Goal: Task Accomplishment & Management: Manage account settings

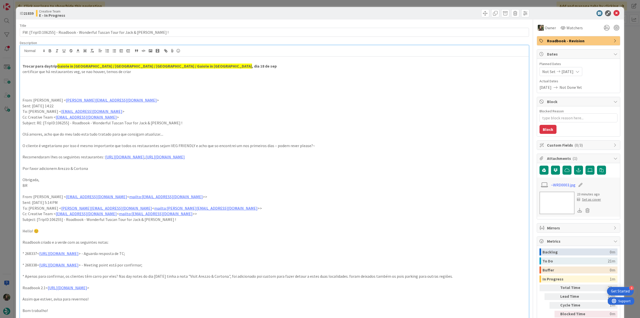
click at [13, 151] on div "ID 21839 Creative Team E - In Progress Title 74 / 128 FW: [TripID:106255] - Roa…" at bounding box center [320, 159] width 640 height 318
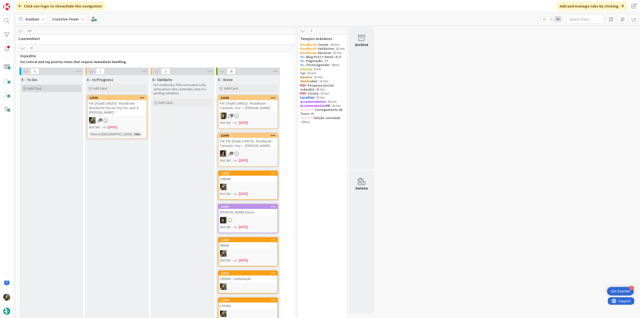
click at [59, 90] on div "Add Card..." at bounding box center [52, 89] width 60 height 8
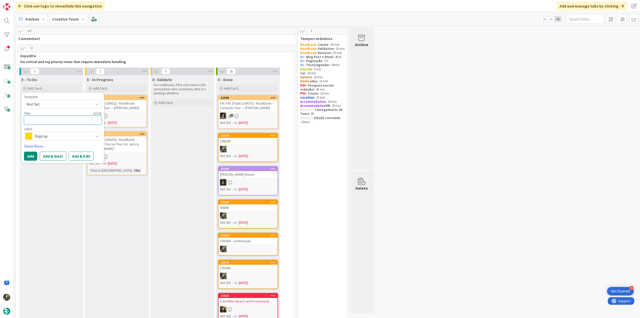
paste textarea "La Cantinetta Osteria con Cucina"
type textarea "x"
type textarea "La Cantinetta Osteria con Cucina"
drag, startPoint x: 83, startPoint y: 118, endPoint x: 14, endPoint y: 119, distance: 69.0
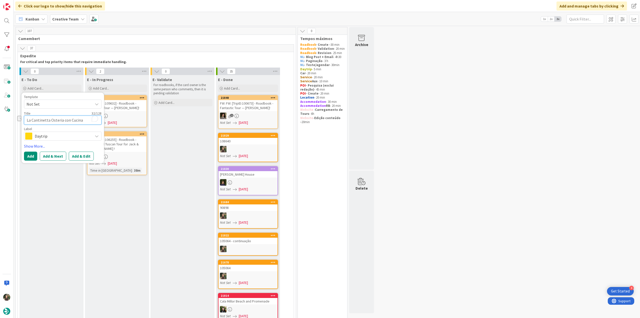
paste textarea "NOVL - €/€€ - La Cantinetta Osteria con Cucina - Open every day"
type textarea "x"
type textarea "NOVL - €/€€ - La Cantinetta Osteria con Cucina - Open every day"
click at [47, 140] on span "Daytrip" at bounding box center [63, 142] width 56 height 7
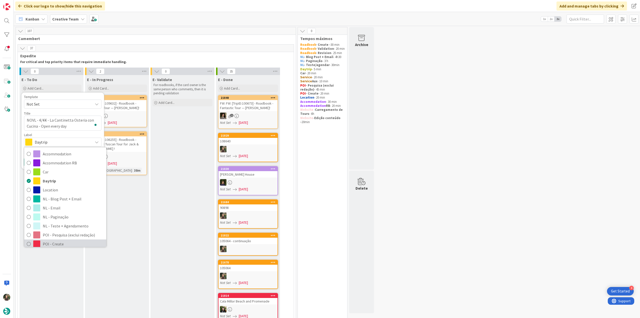
click at [58, 242] on span "POI - Create" at bounding box center [73, 244] width 61 height 8
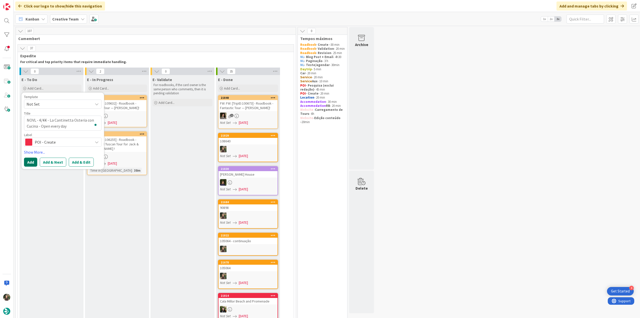
click at [30, 163] on button "Add" at bounding box center [30, 162] width 13 height 9
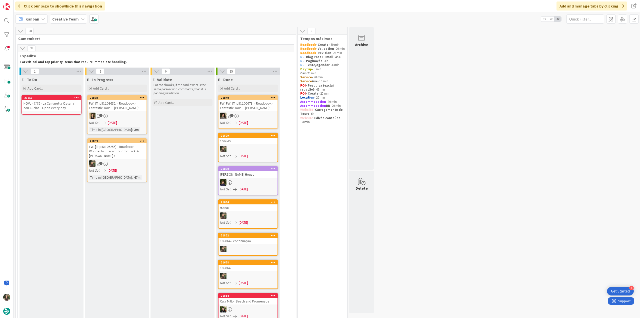
click at [40, 109] on div "NOVL - €/€€ - La Cantinetta Osteria con Cucina - Open every day" at bounding box center [51, 105] width 59 height 11
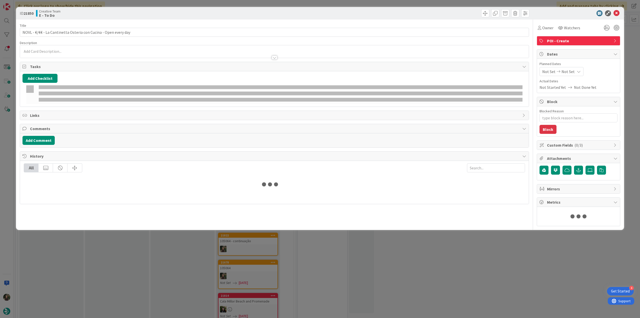
type textarea "x"
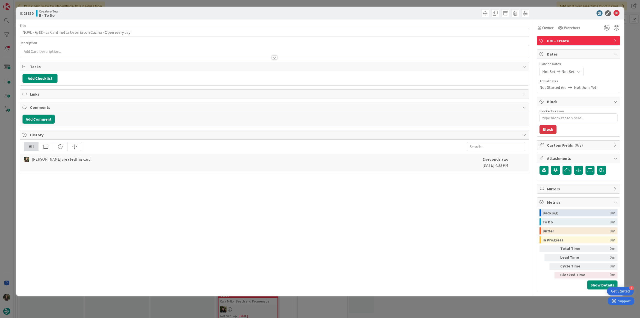
click at [57, 50] on p at bounding box center [275, 52] width 504 height 6
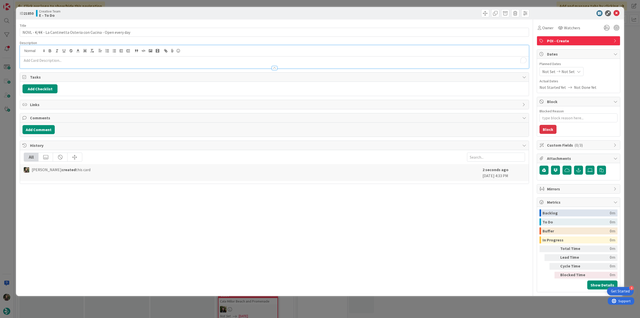
click at [88, 59] on p "To enrich screen reader interactions, please activate Accessibility in Grammarl…" at bounding box center [275, 61] width 504 height 6
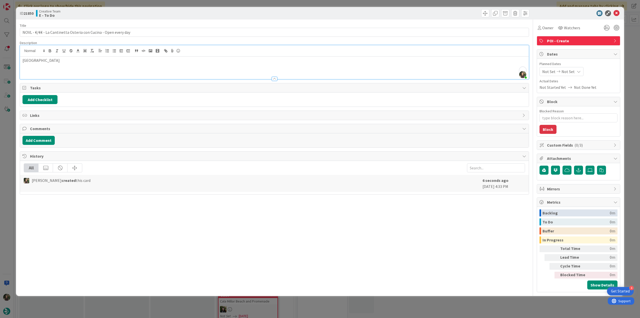
click at [12, 131] on div "ID 21850 Creative Team E - To Do Title 63 / 128 NOVL - €/€€ - La Cantinetta Ost…" at bounding box center [320, 159] width 640 height 318
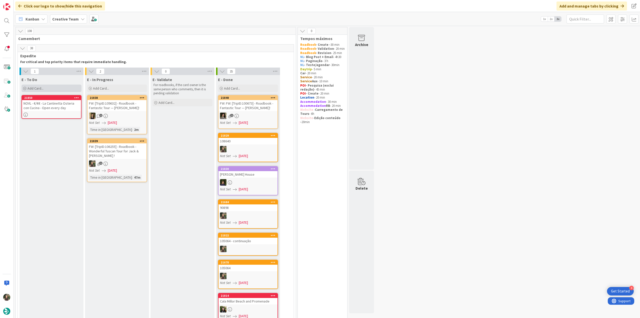
click at [46, 90] on div "Add Card..." at bounding box center [52, 89] width 60 height 8
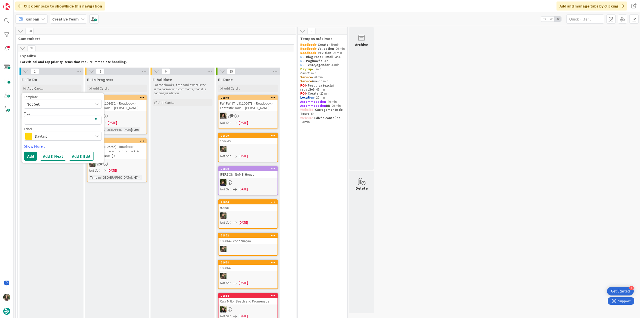
click at [44, 136] on span "Daytrip" at bounding box center [63, 136] width 56 height 7
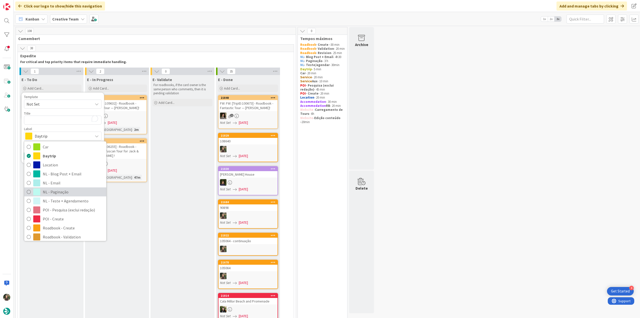
scroll to position [25, 0]
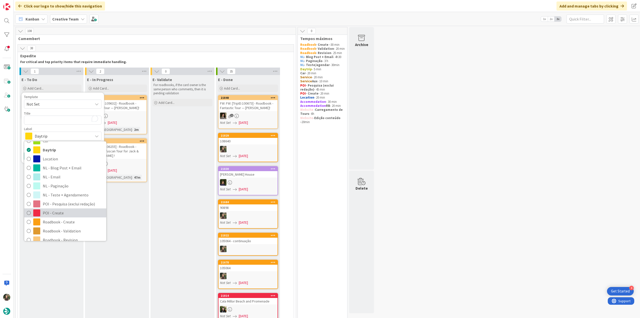
click at [62, 211] on span "POI - Create" at bounding box center [73, 213] width 61 height 8
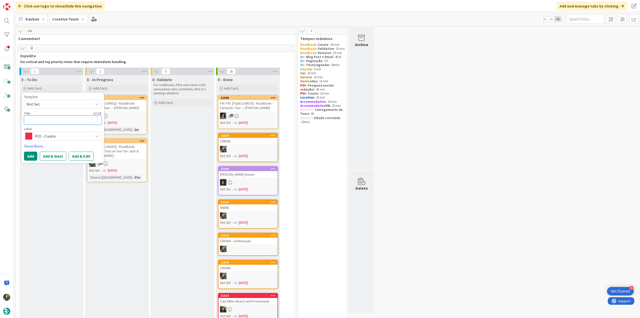
click at [46, 122] on textarea "To enrich screen reader interactions, please activate Accessibility in Grammarl…" at bounding box center [63, 120] width 78 height 9
type textarea "x"
type textarea "P"
type textarea "x"
type textarea "Pe"
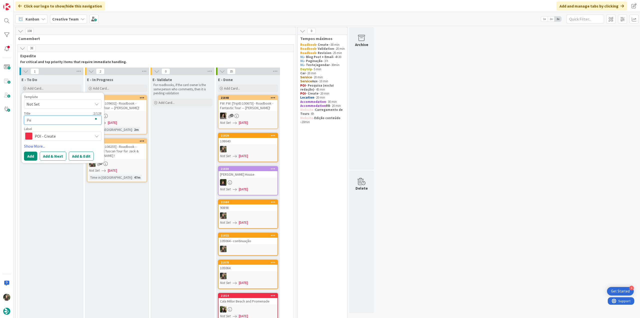
type textarea "x"
type textarea "Pes"
type textarea "x"
type textarea "Pesq"
type textarea "x"
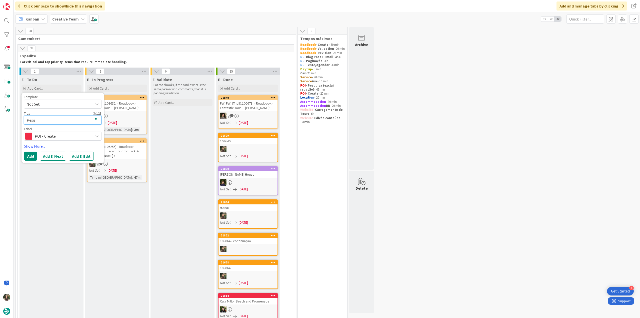
type textarea "Pesqu"
type textarea "x"
type textarea "Pesqui"
type textarea "x"
type textarea "Pesquis"
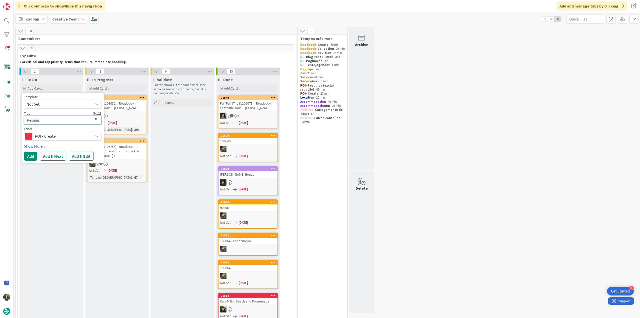
type textarea "x"
type textarea "Pesquisa"
type textarea "x"
type textarea "Pesquisa"
type textarea "x"
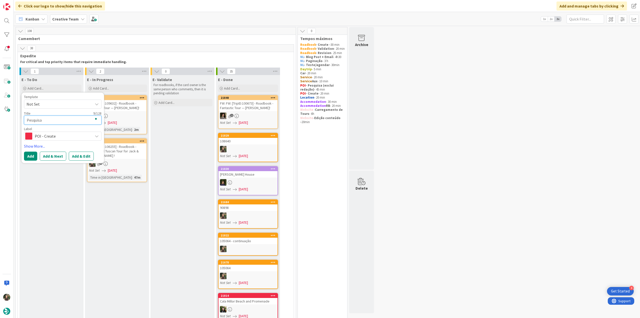
type textarea "Pesquisa 2"
type textarea "x"
type textarea "Pesquisa 2"
type textarea "x"
type textarea "Pesquisa 2 r"
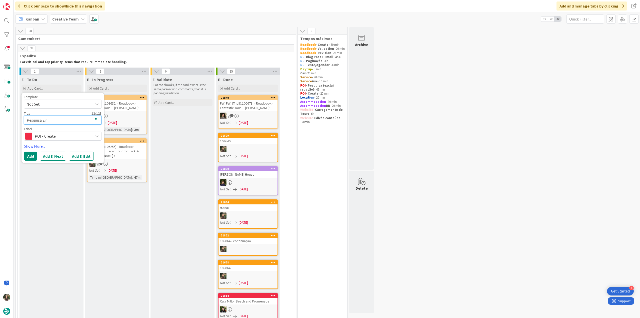
type textarea "x"
type textarea "Pesquisa 2 re"
type textarea "x"
type textarea "Pesquisa 2 res"
type textarea "x"
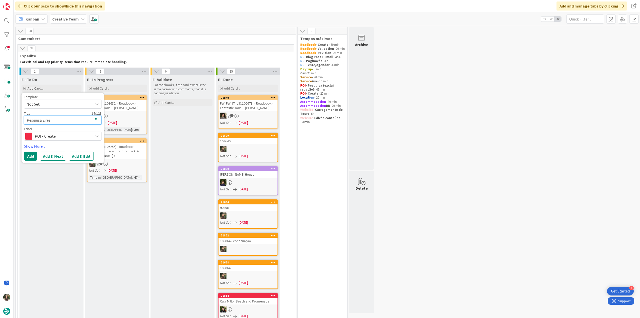
type textarea "Pesquisa 2 resu"
type textarea "x"
type textarea "Pesquisa 2 resua"
type textarea "x"
type textarea "Pesquisa 2 resuar"
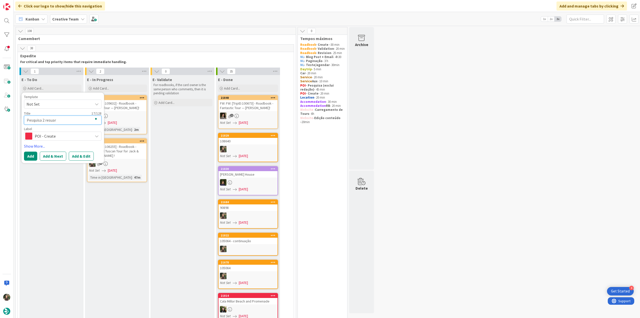
type textarea "x"
type textarea "Pesquisa 2 resua"
type textarea "x"
type textarea "Pesquisa 2 resu"
type textarea "x"
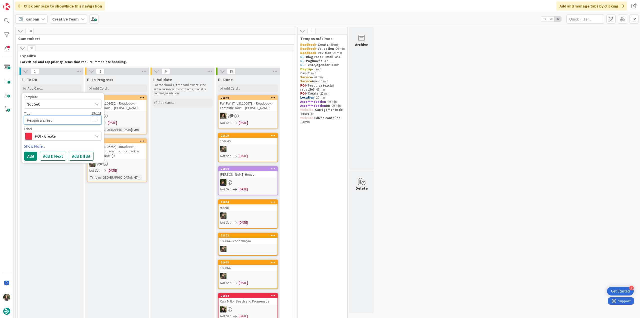
type textarea "Pesquisa 2 res"
type textarea "x"
type textarea "Pesquisa 2 rest"
type textarea "x"
type textarea "Pesquisa 2 resta"
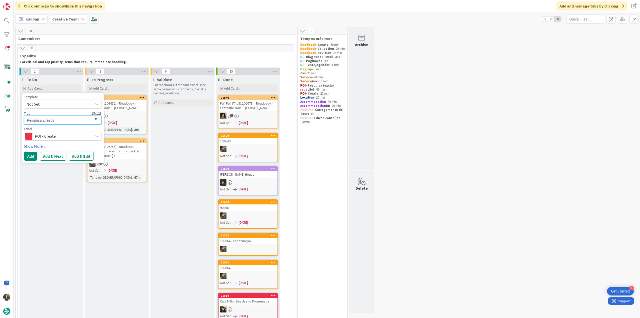
type textarea "x"
type textarea "Pesquisa 2 restau"
type textarea "x"
type textarea "Pesquisa 2 restaur"
type textarea "x"
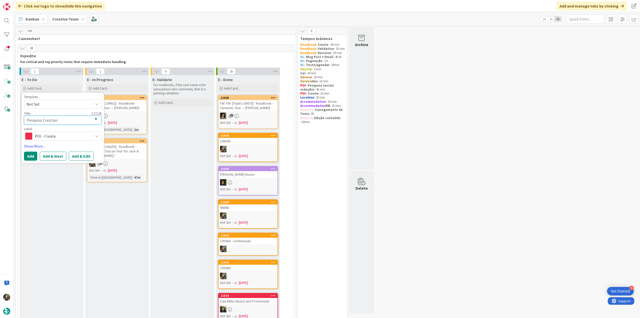
type textarea "Pesquisa 2 restaura"
type textarea "x"
type textarea "Pesquisa 2 restauran"
type textarea "x"
type textarea "Pesquisa 2 restaurant"
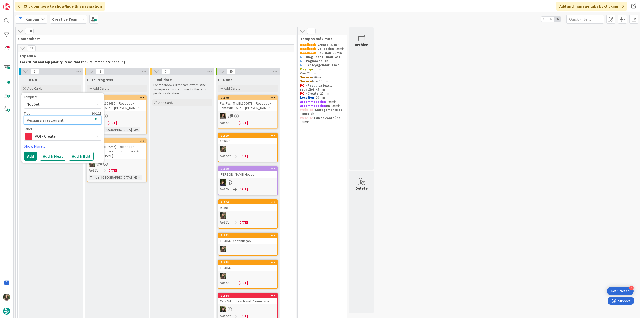
type textarea "x"
type textarea "Pesquisa 2 restaurante"
type textarea "x"
type textarea "Pesquisa 2 restaurantes"
type textarea "x"
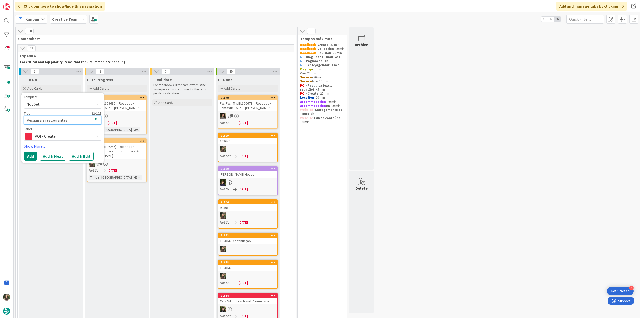
type textarea "Pesquisa 2 restaurantes"
type textarea "x"
type textarea "Pesquisa 2 restaurantes V"
type textarea "x"
type textarea "Pesquisa 2 restaurantes VE"
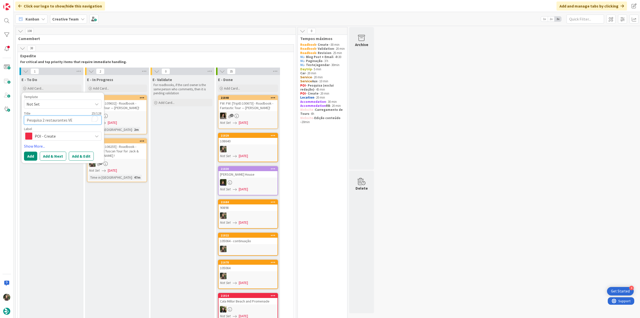
type textarea "x"
type textarea "Pesquisa 2 restaurantes VEG"
type textarea "x"
type textarea "Pesquisa 2 restaurantes VEG-"
type textarea "x"
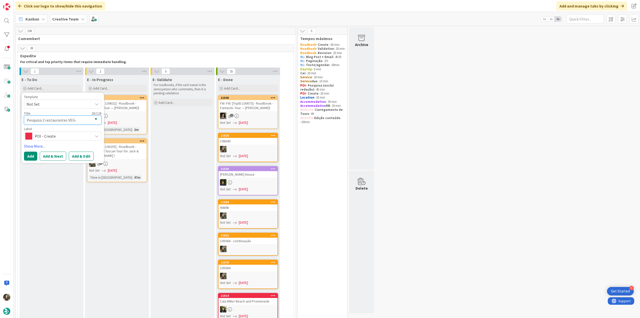
type textarea "Pesquisa 2 restaurantes VEG-F"
type textarea "x"
type textarea "Pesquisa 2 restaurantes VEG-FR"
type textarea "x"
type textarea "Pesquisa 2 restaurantes VEG-FRI"
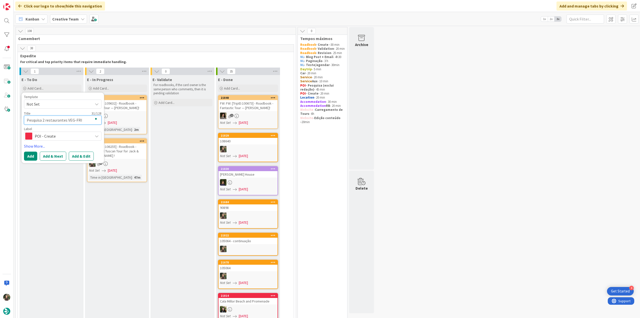
type textarea "x"
type textarea "Pesquisa 2 restaurantes VEG-FRIE"
type textarea "x"
type textarea "Pesquisa 2 restaurantes VEG-FRIEN"
type textarea "x"
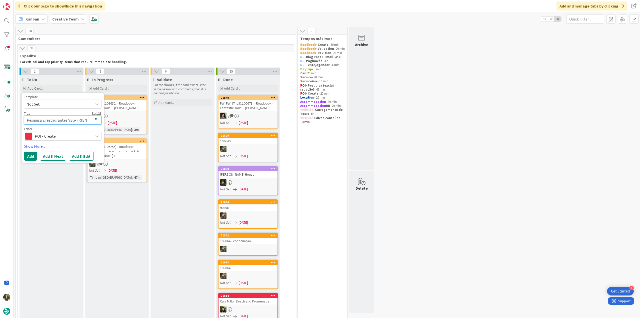
type textarea "Pesquisa 2 restaurantes VEG-FRIEND"
type textarea "x"
type textarea "Pesquisa 2 restaurantes VEG-FRIENDL"
type textarea "x"
type textarea "Pesquisa 2 restaurantes VEG-FRIENDLY"
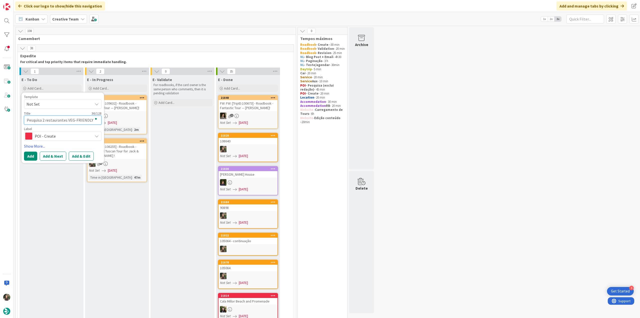
type textarea "x"
type textarea "Pesquisa 2 restaurantes VEG-FRIENDLY)"
type textarea "x"
type textarea "Pesquisa 2 restaurantes VEG-FRIENDLY"
click at [30, 158] on button "Add" at bounding box center [30, 156] width 13 height 9
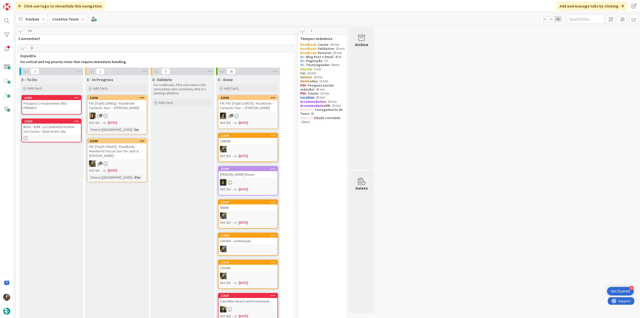
click at [46, 108] on div "Pesquisa 2 restaurantes VEG-FRIENDLY" at bounding box center [51, 105] width 59 height 11
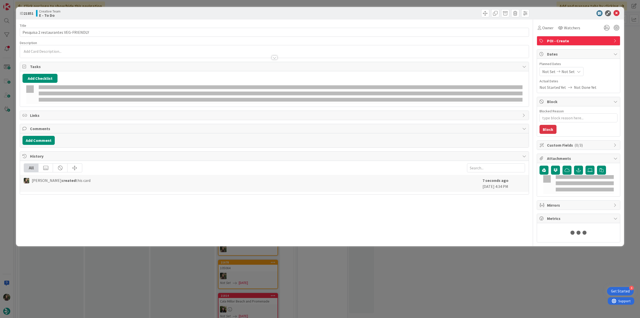
type textarea "x"
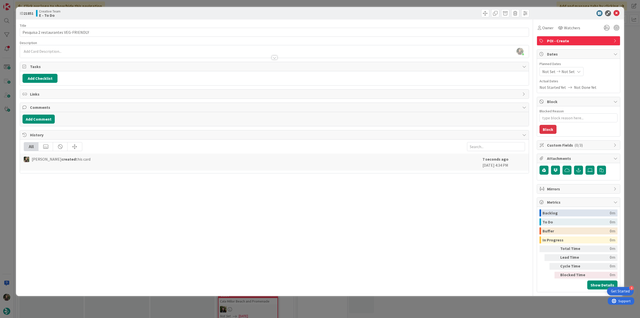
click at [76, 50] on div "Inês Gonçalves just joined" at bounding box center [274, 51] width 509 height 13
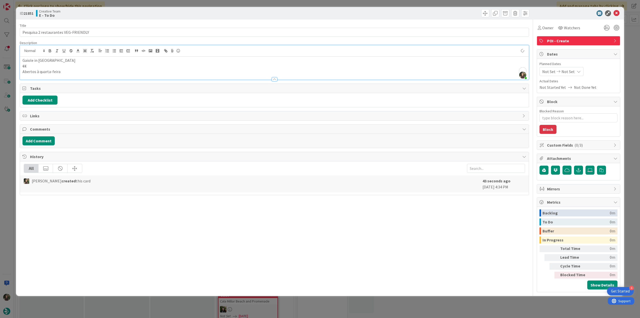
click at [7, 133] on div "ID 21851 Creative Team E - To Do Title 36 / 128 Pesquisa 2 restaurantes VEG-FRI…" at bounding box center [320, 159] width 640 height 318
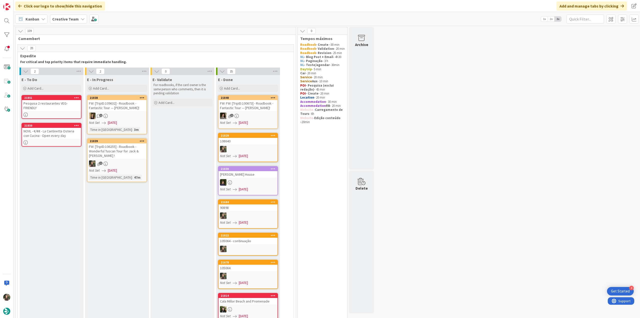
click at [124, 145] on div "FW: [TripID:106255] - Roadbook - Wonderful Tuscan Tour for Jack & [PERSON_NAME]…" at bounding box center [117, 151] width 59 height 16
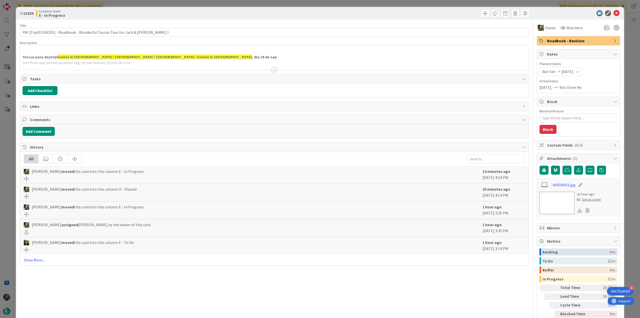
click at [209, 65] on div at bounding box center [274, 63] width 509 height 13
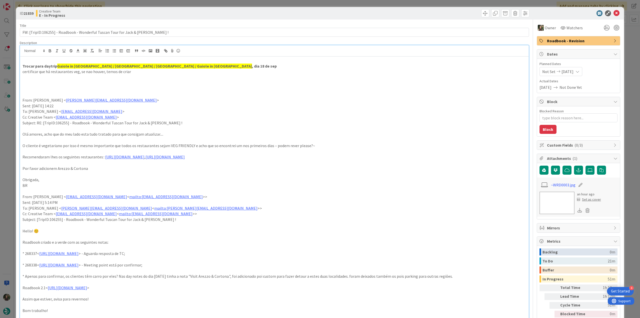
click at [12, 146] on div "ID 21839 Creative Team E - In Progress Title 74 / 128 FW: [TripID:106255] - Roa…" at bounding box center [320, 159] width 640 height 318
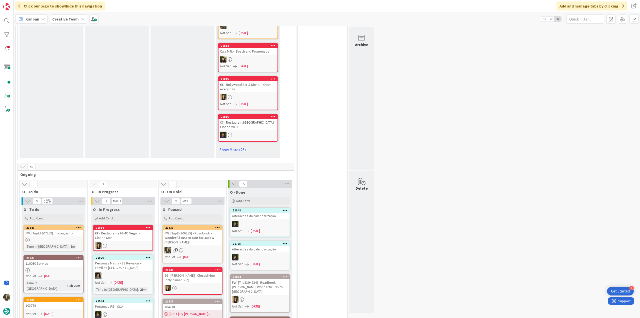
click at [199, 244] on div "FW: [TripID:106255] - Roadbook - Wonderful Tuscan Tour for Jack & [PERSON_NAME]…" at bounding box center [192, 238] width 59 height 16
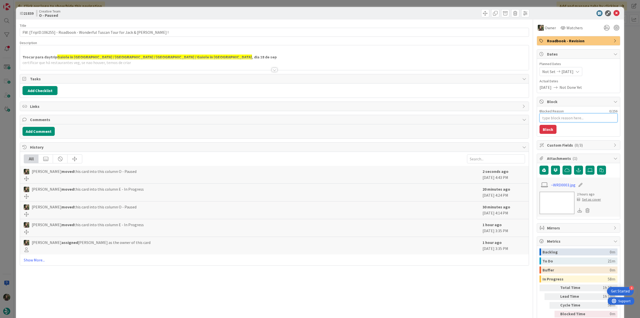
click at [555, 117] on textarea "Blocked Reason" at bounding box center [579, 117] width 78 height 9
type textarea "x"
type textarea "f"
type textarea "x"
type textarea "fa"
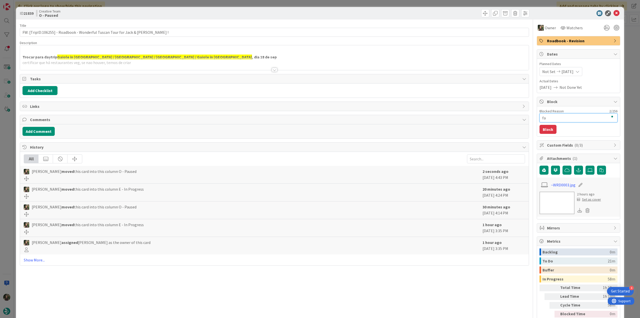
type textarea "x"
type textarea "fal"
type textarea "x"
type textarea "falt"
type textarea "x"
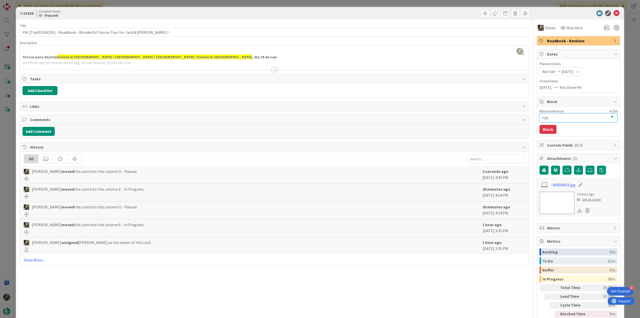
type textarea "falta"
type textarea "x"
type textarea "faltam"
type textarea "x"
type textarea "faltam"
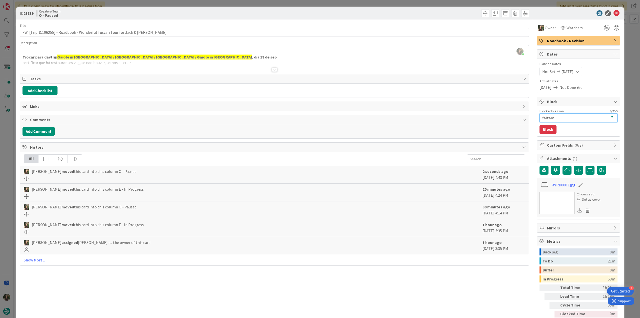
type textarea "x"
type textarea "faltam r"
type textarea "x"
type textarea "faltam re"
type textarea "x"
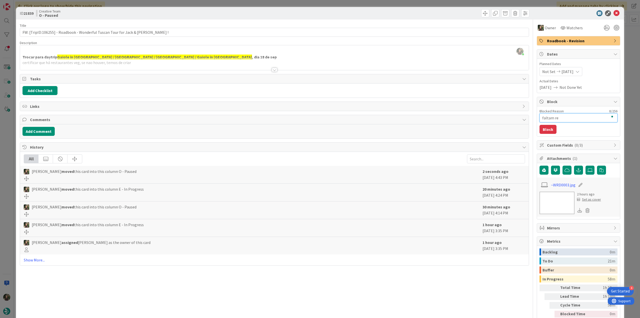
type textarea "faltam res"
type textarea "x"
type textarea "faltam rest"
type textarea "x"
type textarea "faltam resta"
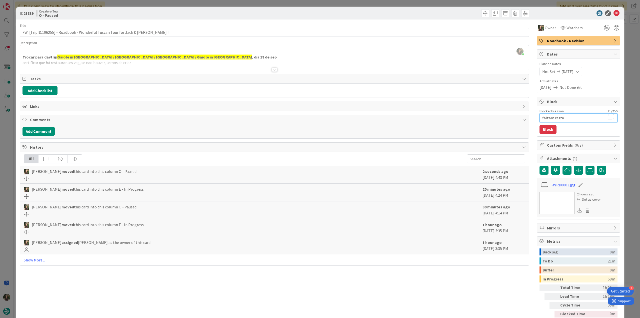
type textarea "x"
type textarea "faltam restau"
type textarea "x"
type textarea "faltam restaur"
type textarea "x"
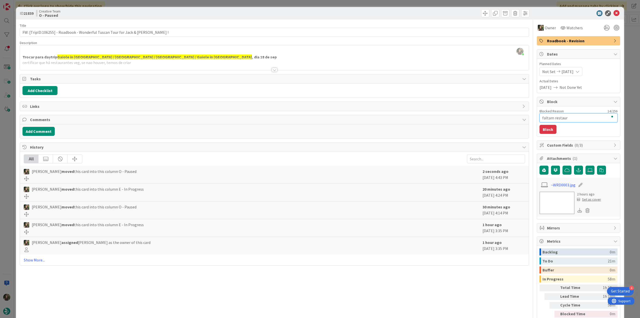
type textarea "faltam restaura"
type textarea "x"
type textarea "faltam restauran"
type textarea "x"
type textarea "faltam restaurant"
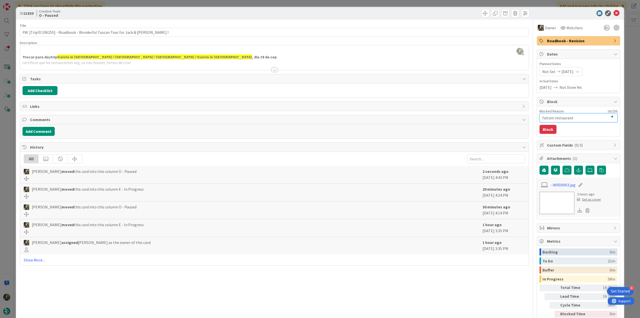
type textarea "x"
type textarea "faltam restaurante"
type textarea "x"
type textarea "faltam restaurantes"
click at [545, 128] on button "Block" at bounding box center [548, 129] width 17 height 9
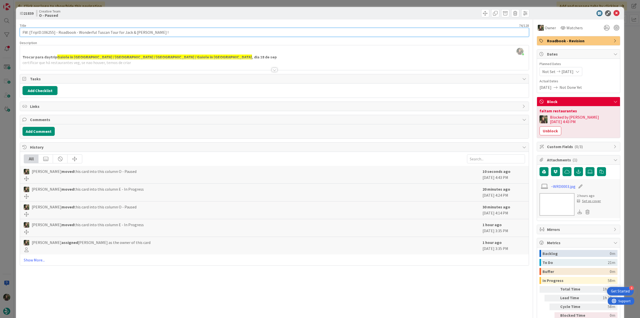
click at [49, 33] on input "FW: [TripID:106255] - Roadbook - Wonderful Tuscan Tour for Jack & [PERSON_NAME]…" at bounding box center [275, 32] width 510 height 9
click at [9, 173] on div "ID 21839 Creative Team O - Paused Title 74 / 128 FW: [TripID:106255] - Roadbook…" at bounding box center [320, 159] width 640 height 318
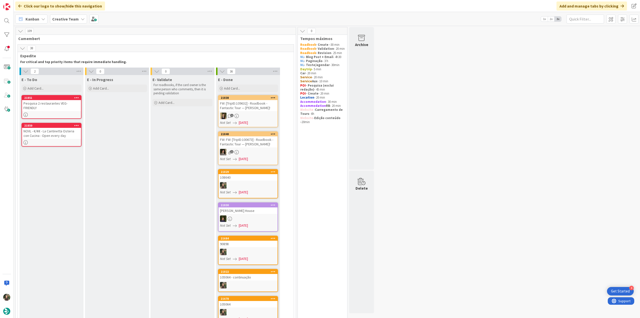
click at [64, 109] on div "Pesquisa 2 restaurantes VEG-FRIENDLY" at bounding box center [51, 105] width 59 height 11
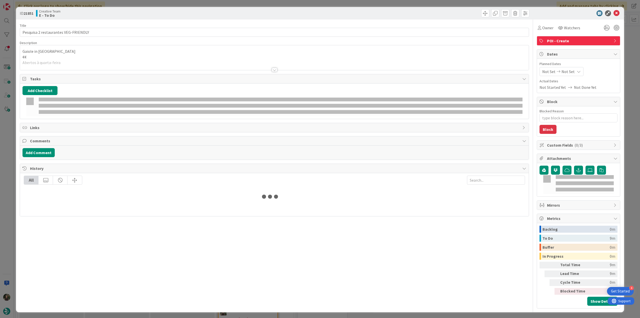
type textarea "x"
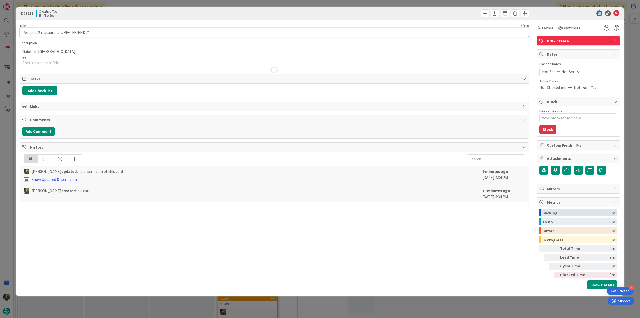
click at [106, 33] on input "Pesquisa 2 restaurantes VEG-FRIENDLY" at bounding box center [275, 32] width 510 height 9
paste input "106255"
type input "Pesquisa 2 restaurantes VEG-FRIENDLY - 106255"
type textarea "x"
type input "Pesquisa 2 restaurantes VEG-FRIENDLY - 106255"
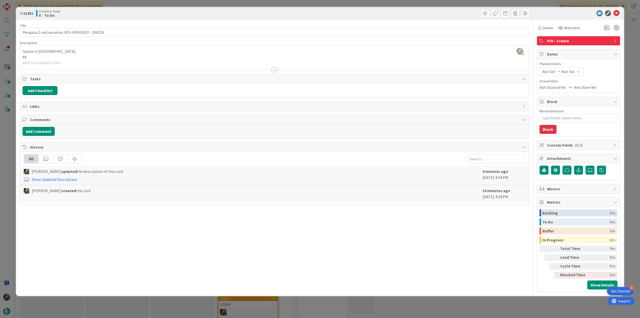
click at [9, 127] on div "ID 21851 Creative Team E - To Do Title 45 / 128 Pesquisa 2 restaurantes VEG-FRI…" at bounding box center [320, 159] width 640 height 318
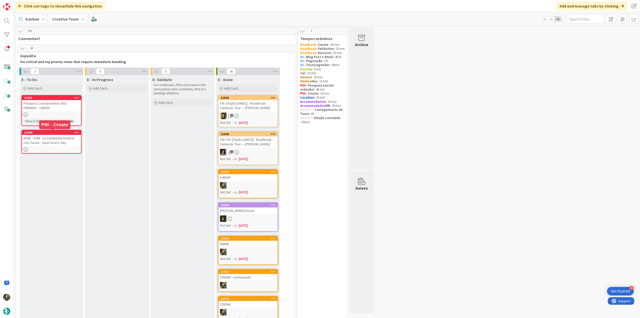
click at [67, 141] on div "NOVL - €/€€ - La Cantinetta Osteria con Cucina - Open every day" at bounding box center [51, 140] width 59 height 11
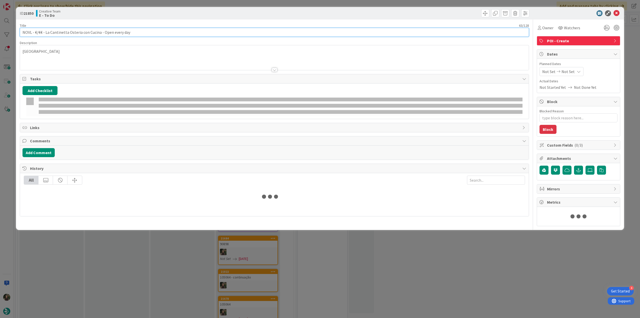
type textarea "x"
click at [138, 31] on input "NOVL - €/€€ - La Cantinetta Osteria con Cucina - Open every day" at bounding box center [275, 32] width 510 height 9
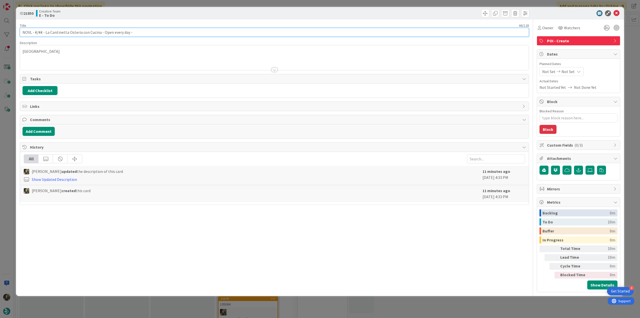
paste input "106255"
type input "NOVL - €/€€ - La Cantinetta Osteria con Cucina - Open every day - 106255"
type textarea "x"
type input "NOVL - €/€€ - La Cantinetta Osteria con Cucina - Open every day - 106255"
click at [8, 138] on div "ID 21850 Creative Team E - To Do Title 72 / 128 NOVL - €/€€ - La Cantinetta Ost…" at bounding box center [320, 159] width 640 height 318
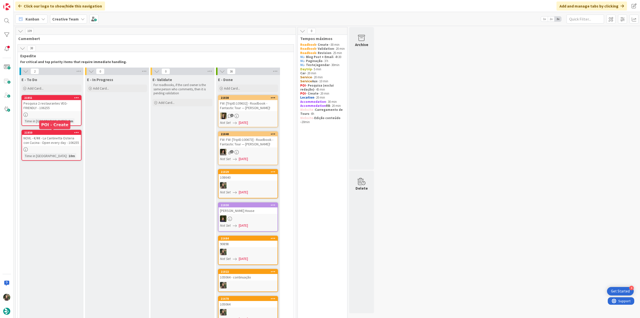
click at [60, 138] on div "NOVL - €/€€ - La Cantinetta Osteria con Cucina - Open every day - 106255" at bounding box center [51, 140] width 59 height 11
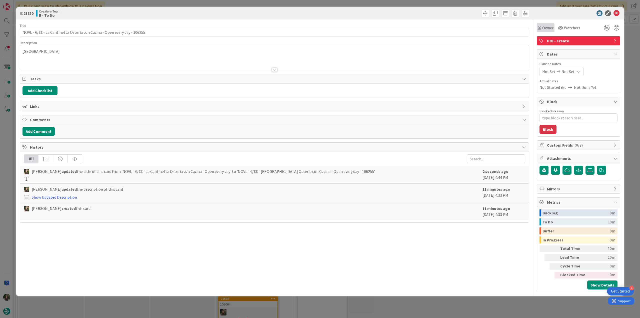
click at [549, 31] on div "Owner" at bounding box center [546, 27] width 18 height 9
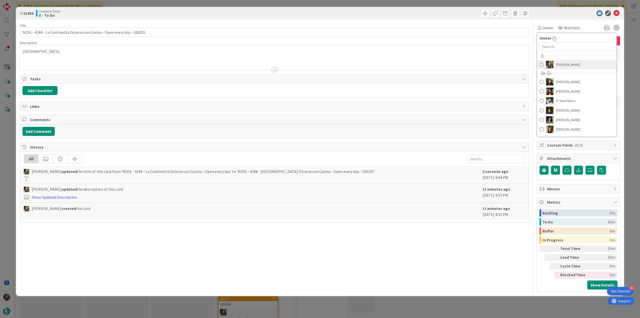
click at [563, 68] on span "[PERSON_NAME]" at bounding box center [568, 65] width 24 height 8
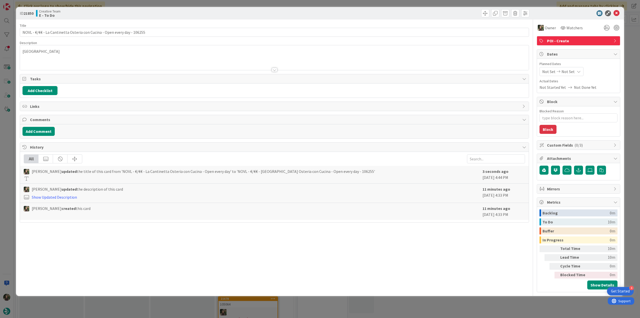
click at [630, 48] on div "ID 21850 Creative Team E - To Do Title 72 / 128 NOVL - €/€€ - La Cantinetta Ost…" at bounding box center [320, 159] width 640 height 318
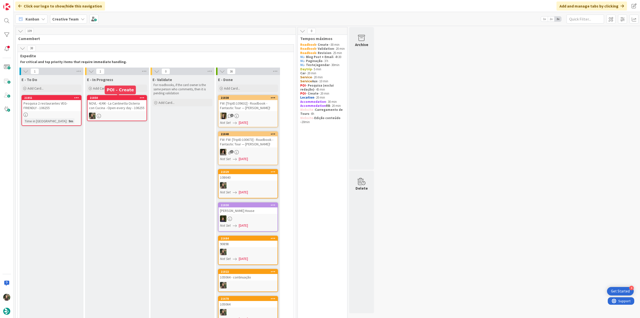
click at [115, 105] on div "NOVL - €/€€ - La Cantinetta Osteria con Cucina - Open every day - 106255" at bounding box center [117, 105] width 59 height 11
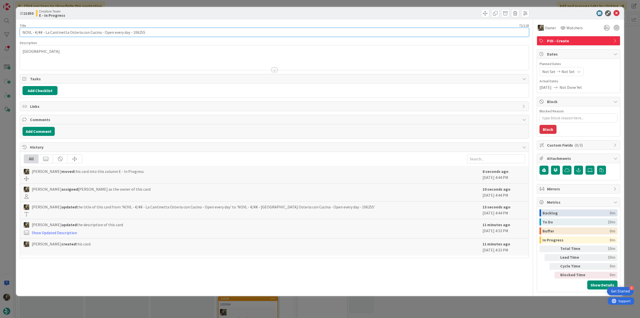
drag, startPoint x: 99, startPoint y: 32, endPoint x: 45, endPoint y: 33, distance: 54.3
click at [45, 33] on input "NOVL - €/€€ - La Cantinetta Osteria con Cucina - Open every day - 106255" at bounding box center [275, 32] width 510 height 9
click at [99, 34] on input "NOVL - €/€€ - La Cantinetta Osteria con Cucina - Open every day - 106255" at bounding box center [275, 32] width 510 height 9
drag, startPoint x: 99, startPoint y: 32, endPoint x: 22, endPoint y: 33, distance: 76.8
click at [22, 33] on input "NOVL - €/€€ - La Cantinetta Osteria con Cucina - Open every day - 106255" at bounding box center [275, 32] width 510 height 9
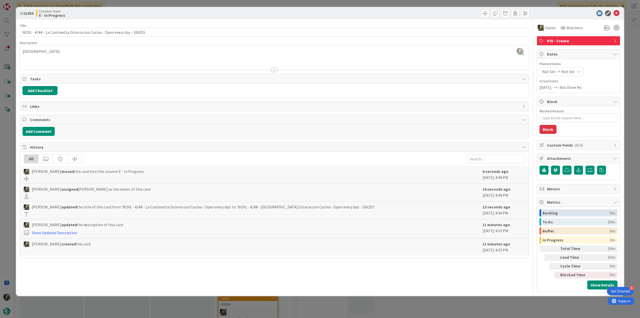
click at [11, 143] on div "ID 21850 Creative Team E - In Progress Title 72 / 128 NOVL - €/€€ - La Cantinet…" at bounding box center [320, 159] width 640 height 318
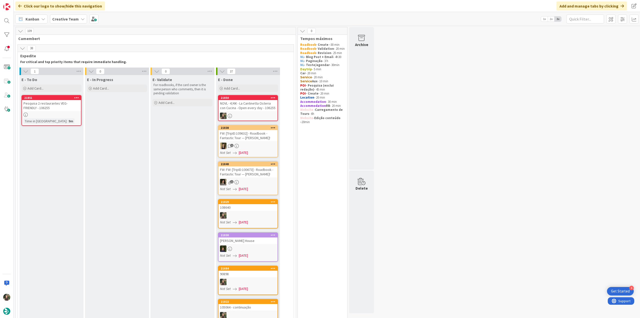
click at [55, 115] on div at bounding box center [51, 115] width 59 height 4
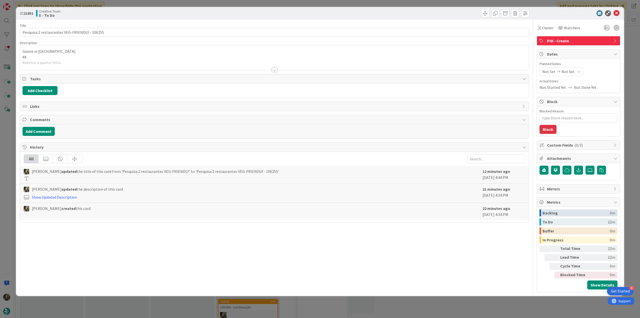
click at [81, 62] on div at bounding box center [274, 63] width 509 height 13
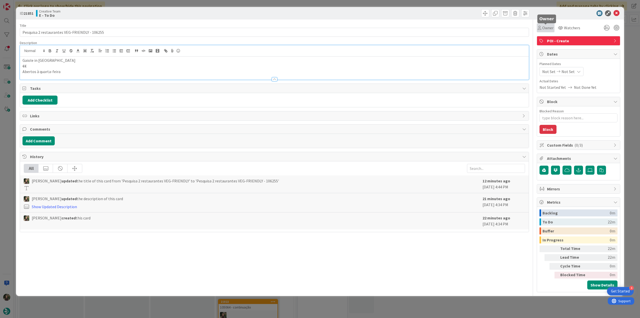
drag, startPoint x: 550, startPoint y: 28, endPoint x: 551, endPoint y: 32, distance: 3.6
click at [550, 28] on span "Owner" at bounding box center [548, 28] width 11 height 6
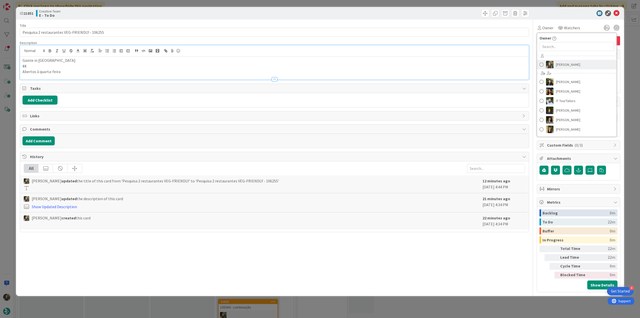
drag, startPoint x: 563, startPoint y: 66, endPoint x: 586, endPoint y: 67, distance: 22.5
click at [563, 66] on span "[PERSON_NAME]" at bounding box center [568, 65] width 24 height 8
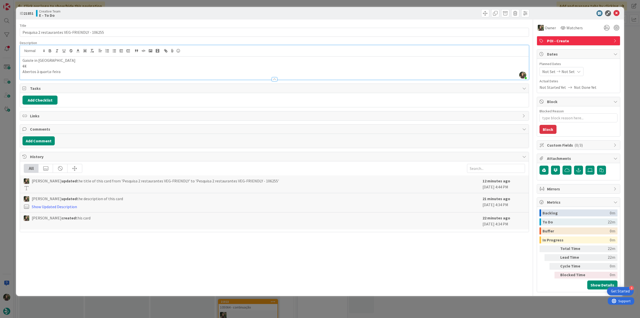
click at [626, 55] on div "ID 21851 Creative Team E - To Do Title 45 / 128 Pesquisa 2 restaurantes VEG-FRI…" at bounding box center [320, 159] width 640 height 318
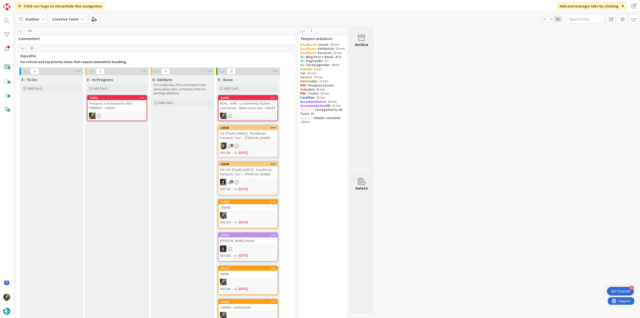
click at [115, 109] on div "Pesquisa 2 restaurantes VEG-FRIENDLY - 106255" at bounding box center [117, 105] width 59 height 11
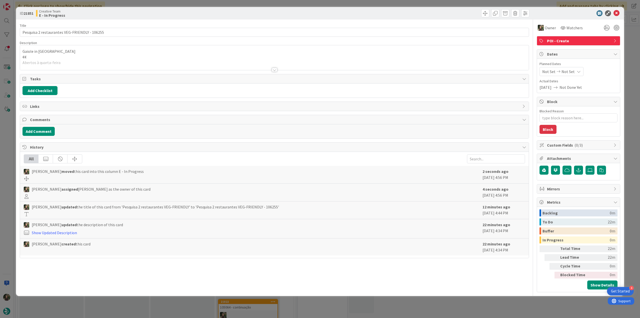
type textarea "x"
click at [92, 62] on div at bounding box center [274, 63] width 509 height 13
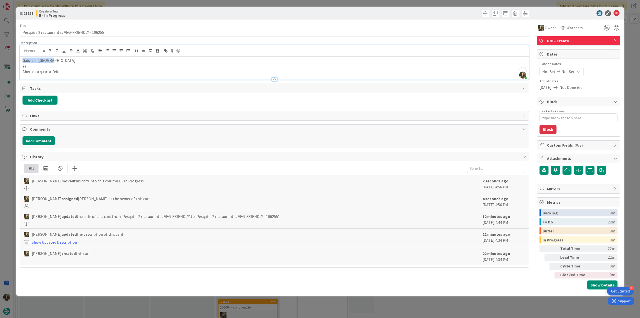
drag, startPoint x: 38, startPoint y: 62, endPoint x: 19, endPoint y: 61, distance: 19.0
click at [19, 61] on div "ID 21851 Creative Team E - In Progress Title 45 / 128 Pesquisa 2 restaurantes V…" at bounding box center [320, 151] width 608 height 289
copy p "Gaiole in Chianti"
drag, startPoint x: 9, startPoint y: 131, endPoint x: 12, endPoint y: 132, distance: 2.8
click at [9, 131] on div "ID 21851 Creative Team E - In Progress Title 45 / 128 Pesquisa 2 restaurantes V…" at bounding box center [320, 159] width 640 height 318
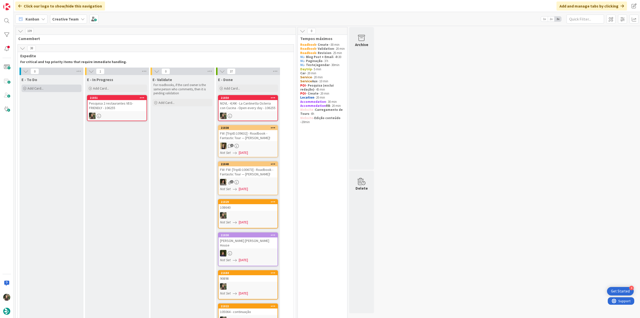
click at [47, 90] on div "Add Card..." at bounding box center [52, 89] width 60 height 8
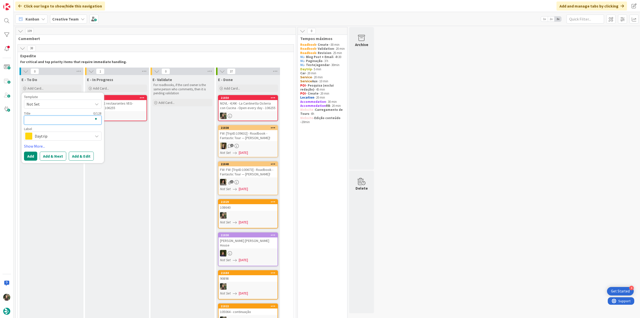
paste textarea "Osteria del Borgo"
type textarea "Osteria del Borgo"
type textarea "x"
click at [26, 120] on textarea "Osteria del Borgo" at bounding box center [63, 120] width 78 height 9
type textarea "€Osteria del Borgo"
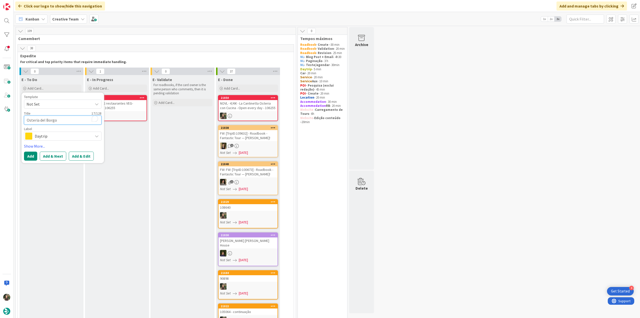
type textarea "x"
type textarea "€€Osteria del Borgo"
type textarea "x"
type textarea "€€ Osteria del Borgo"
type textarea "x"
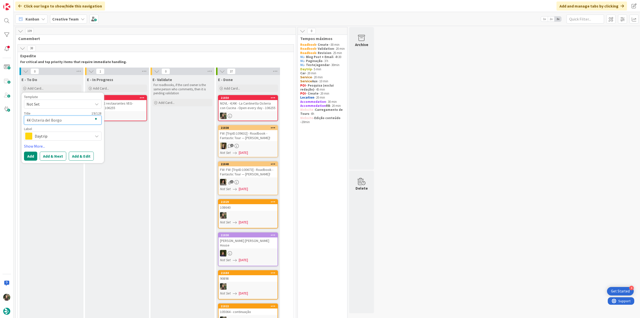
type textarea "€€ -Osteria del Borgo"
type textarea "x"
type textarea "€€ - Osteria del Borgo"
type textarea "x"
click at [87, 120] on textarea "€€ - Osteria del Borgo" at bounding box center [63, 120] width 78 height 9
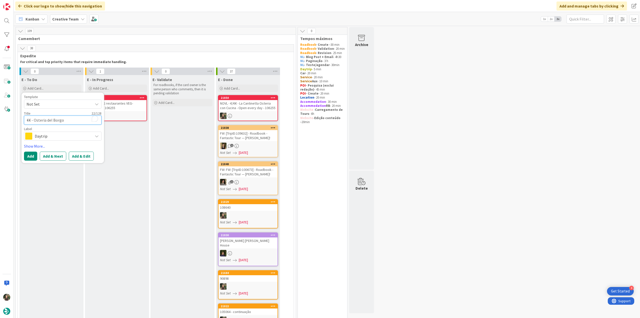
type textarea "€€ - Osteria del Borgo"
type textarea "x"
type textarea "€€ - Osteria del Borgo -"
type textarea "x"
type textarea "€€ - Osteria del Borgo -"
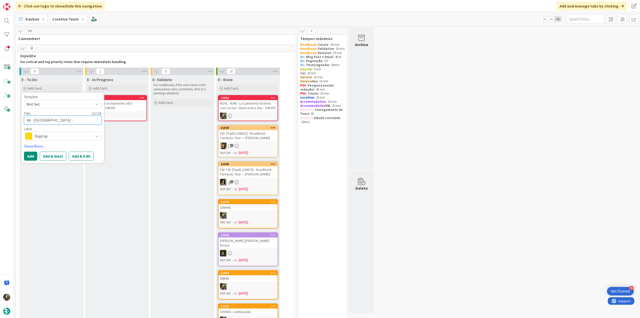
type textarea "x"
type textarea "€€ - Osteria del Borgo - O"
type textarea "x"
type textarea "€€ - Osteria del Borgo - Op"
type textarea "x"
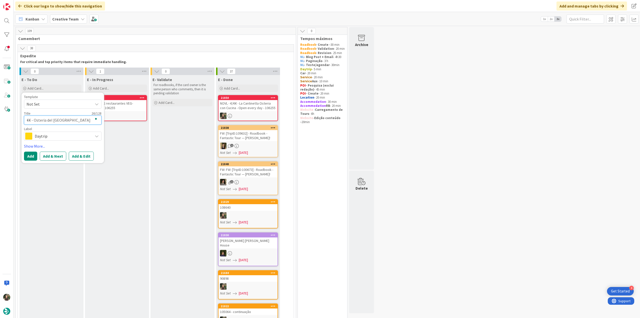
type textarea "€€ - Osteria del Borgo - Ope"
type textarea "x"
type textarea "€€ - Osteria del Borgo - Open"
type textarea "x"
type textarea "€€ - Osteria del Borgo - Open"
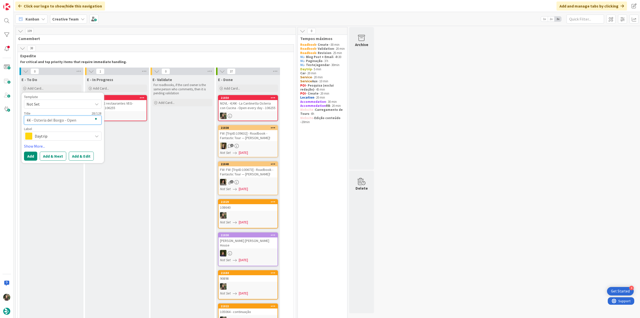
type textarea "x"
type textarea "€€ - Osteria del Borgo - Open e"
type textarea "x"
type textarea "€€ - Osteria del Borgo - Open ev"
type textarea "x"
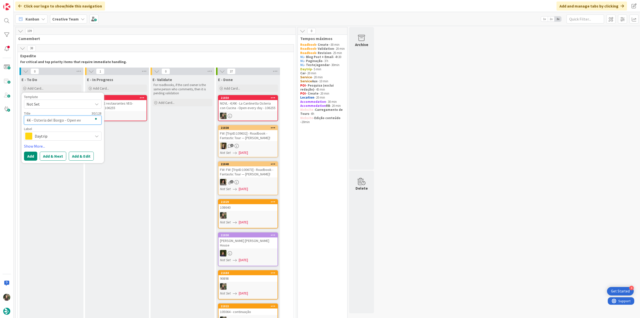
type textarea "€€ - Osteria del Borgo - Open eve"
type textarea "x"
type textarea "€€ - Osteria del Borgo - Open ever"
type textarea "x"
type textarea "€€ - Osteria del Borgo - Open every"
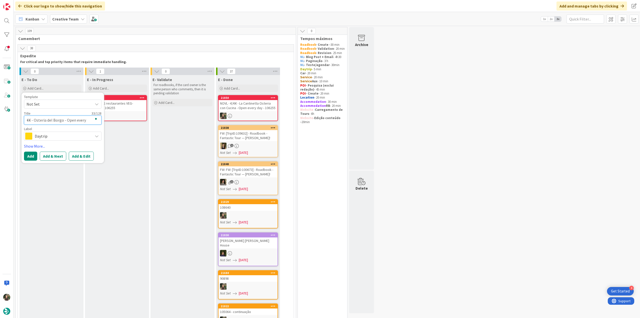
type textarea "x"
type textarea "€€ - Osteria del Borgo - Open every"
type textarea "x"
type textarea "€€ - Osteria del Borgo - Open every d"
type textarea "x"
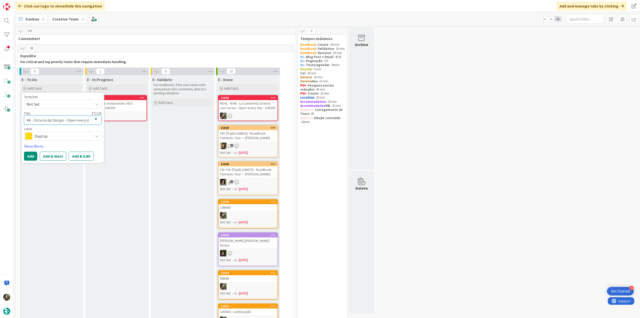
type textarea "€€ - Osteria del Borgo - Open every da"
type textarea "x"
type textarea "€€ - Osteria del Borgo - Open every day"
type textarea "x"
type textarea "€€ - Osteria del Borgo - Open every day"
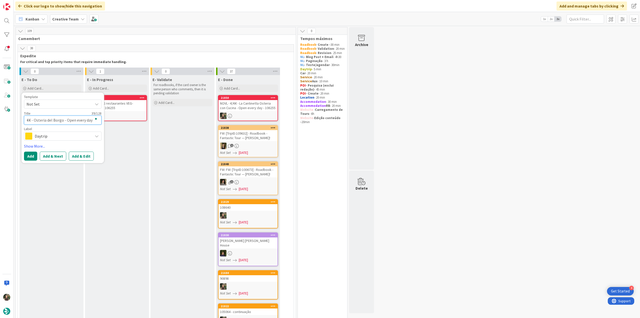
type textarea "x"
type textarea "€€ - Osteria del Borgo - Open every day ("
type textarea "x"
type textarea "€€ - Osteria del Borgo - Open every day (V"
type textarea "x"
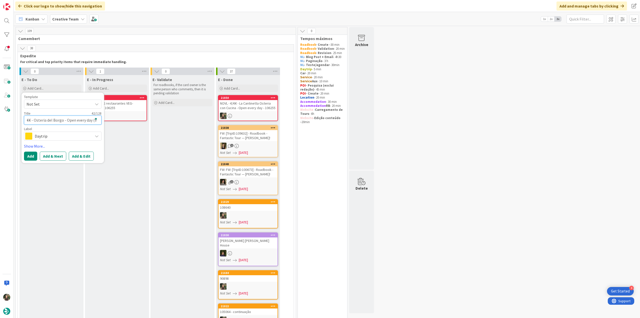
type textarea "€€ - Osteria del Borgo - Open every day (Ve"
type textarea "x"
type textarea "€€ - Osteria del Borgo - Open every day (Veg"
type textarea "x"
type textarea "€€ - Osteria del Borgo - Open every day (Veg-"
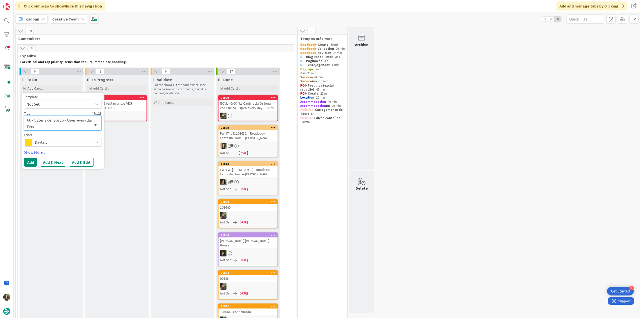
type textarea "x"
type textarea "€€ - Osteria del Borgo - Open every day (Veg-F"
type textarea "x"
type textarea "€€ - Osteria del Borgo - Open every day (Veg-Fr"
type textarea "x"
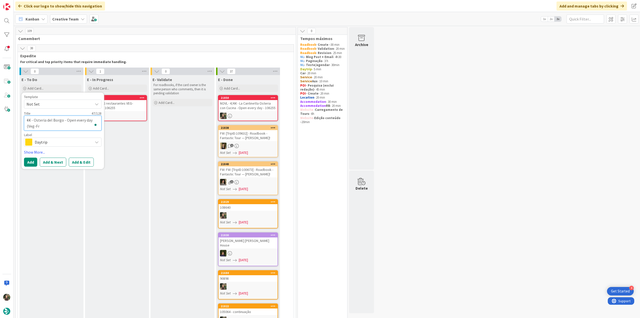
type textarea "€€ - Osteria del Borgo - Open every day (Veg-Fri"
type textarea "x"
type textarea "€€ - Osteria del Borgo - Open every day (Veg-Frie"
type textarea "x"
type textarea "€€ - Osteria del Borgo - Open every day (Veg-Frien"
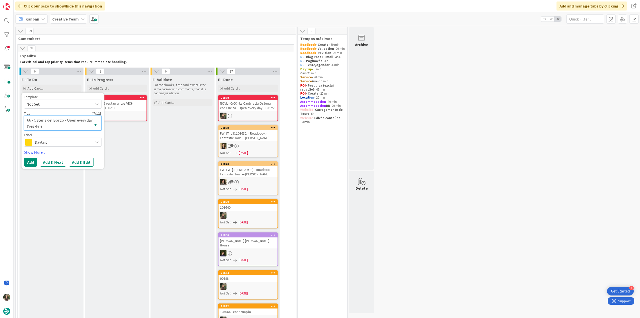
type textarea "x"
type textarea "€€ - Osteria del Borgo - Open every day (Veg-Friend"
type textarea "x"
type textarea "€€ - Osteria del Borgo - Open every day (Veg-Friendl"
type textarea "x"
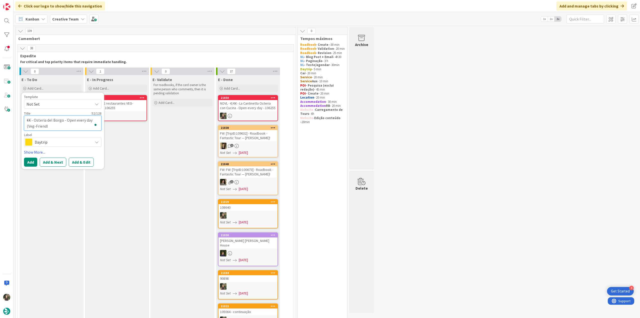
type textarea "€€ - Osteria del Borgo - Open every day (Veg-Friendly"
type textarea "x"
type textarea "€€ - Osteria del Borgo - Open every day (Veg-Friendly)"
type textarea "x"
type textarea "€€ - Osteria del Borgo - Open every day (Veg-Friendly)"
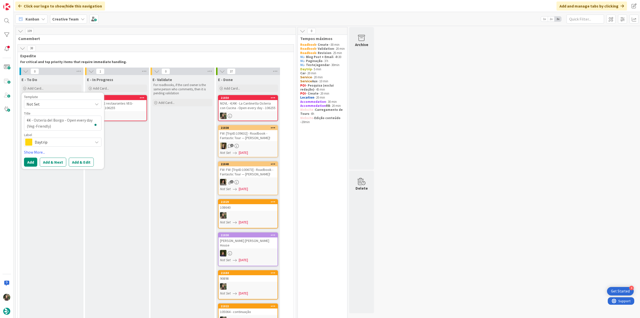
click at [62, 142] on span "Daytrip" at bounding box center [63, 142] width 56 height 7
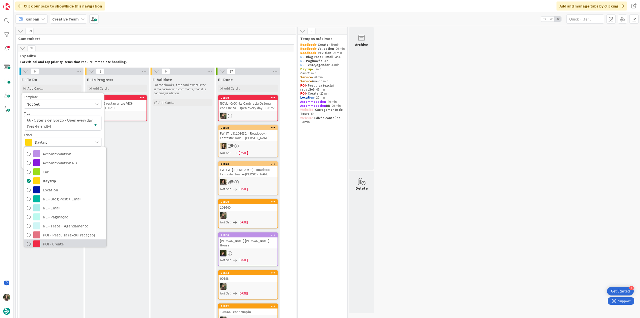
click at [65, 240] on span "POI - Create" at bounding box center [73, 244] width 61 height 8
type textarea "x"
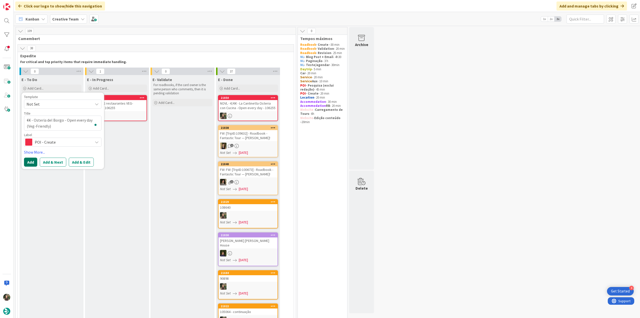
click at [32, 163] on button "Add" at bounding box center [30, 162] width 13 height 9
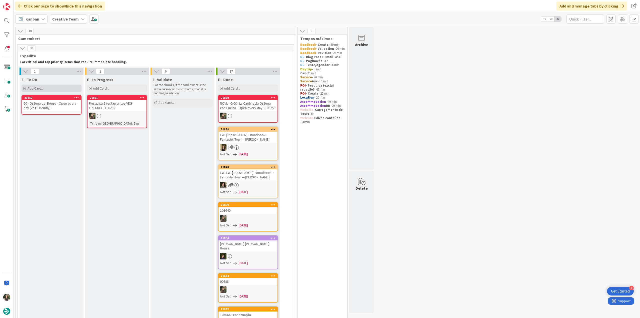
click at [44, 91] on div "Add Card..." at bounding box center [52, 89] width 60 height 8
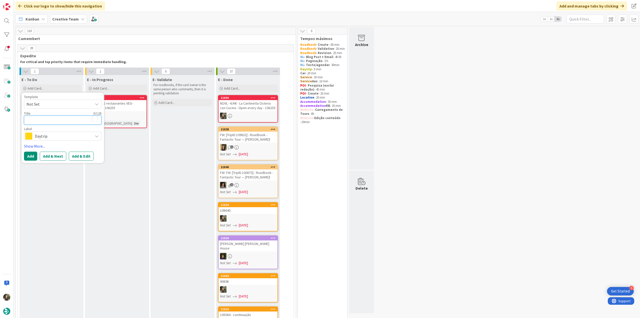
type textarea "€"
type textarea "x"
type textarea "€€"
type textarea "x"
type textarea "€€€"
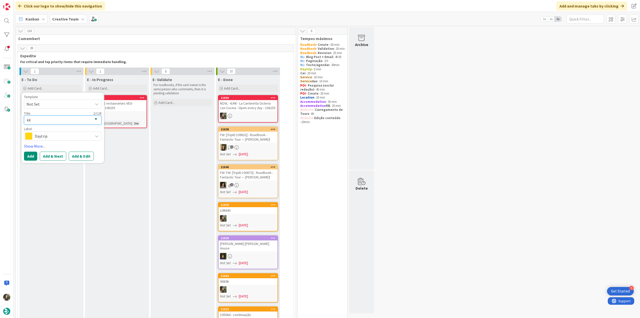
type textarea "x"
type textarea "€€€"
type textarea "x"
type textarea "€€€ -"
type textarea "x"
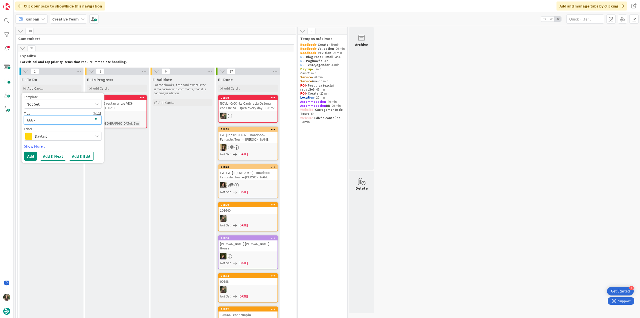
type textarea "€€€ -"
type textarea "x"
type textarea "€€€ -"
type textarea "x"
paste textarea "Il Celliere a Castagnoli"
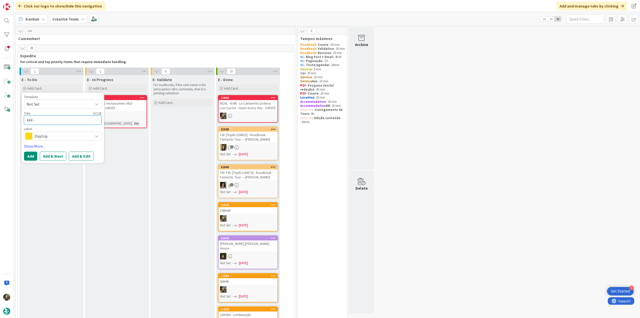
type textarea "€€€ - Il Celliere a Castagnoli"
type textarea "x"
type textarea "€€€ - Il Celliere a Castagnoli"
type textarea "x"
type textarea "€€€ - Il Celliere a Castagnoli -"
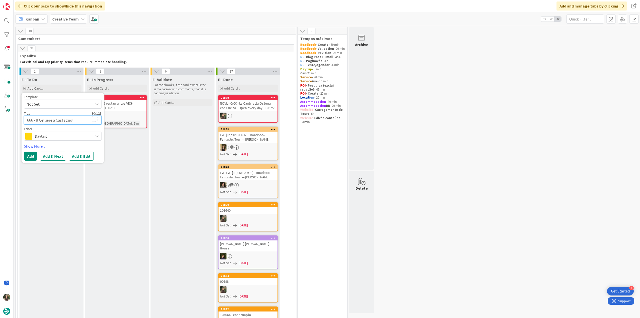
type textarea "x"
type textarea "€€€ - Il Celliere a Castagnoli -"
type textarea "x"
type textarea "€€€ - Il Celliere a Castagnoli - C"
type textarea "x"
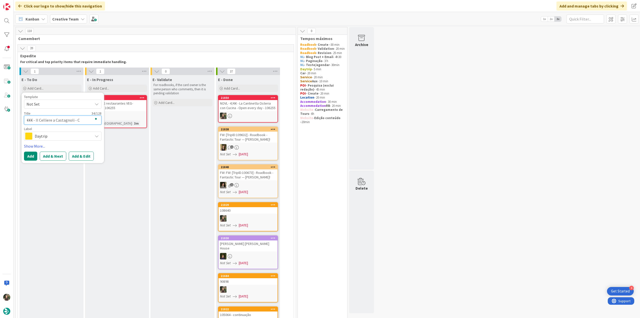
type textarea "€€€ - Il Celliere a Castagnoli - Cl"
type textarea "x"
type textarea "€€€ - Il Celliere a Castagnoli - Clo"
type textarea "x"
type textarea "€€€ - Il Celliere a Castagnoli - Clos"
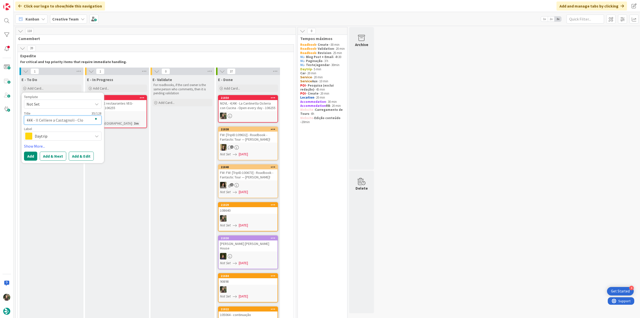
type textarea "x"
type textarea "€€€ - Il Celliere a Castagnoli - Close"
type textarea "x"
type textarea "€€€ - Il Celliere a Castagnoli - Closed"
type textarea "x"
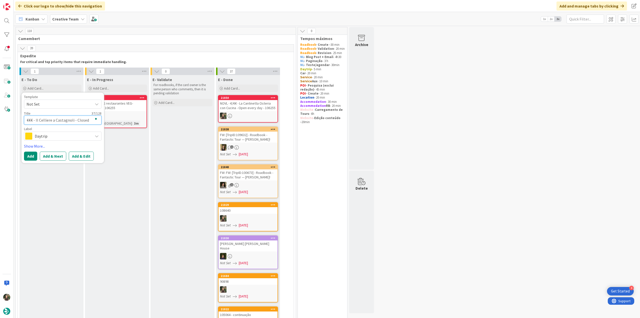
type textarea "€€€ - Il Celliere a Castagnoli - Closed"
type textarea "x"
type textarea "€€€ - Il Celliere a Castagnoli - Closed W"
type textarea "x"
type textarea "€€€ - Il Celliere a Castagnoli - Closed We"
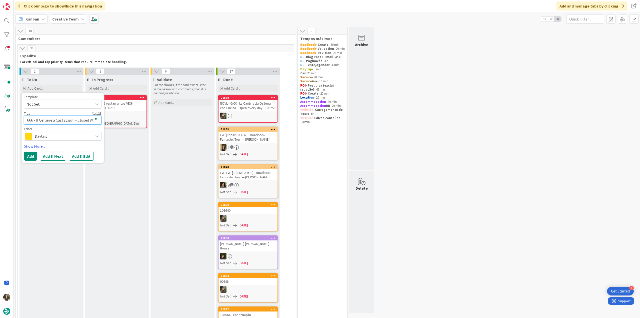
type textarea "x"
type textarea "€€€ - Il Celliere a Castagnoli - Closed Wed"
type textarea "x"
type textarea "€€€ - Il Celliere a Castagnoli - Closed Wed"
type textarea "x"
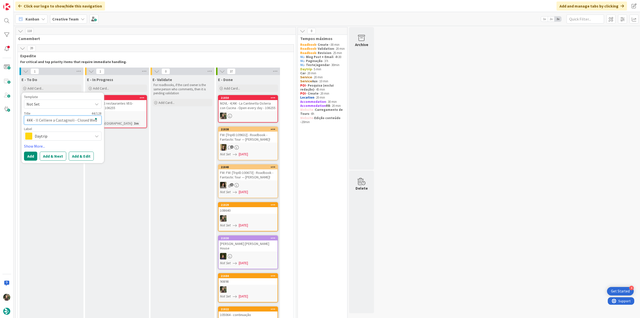
type textarea "€€€ - Il Celliere a Castagnoli - Closed Wed ("
type textarea "x"
type textarea "€€€ - Il Celliere a Castagnoli - Closed Wed (V"
type textarea "x"
type textarea "€€€ - Il Celliere a Castagnoli - Closed Wed (Ve"
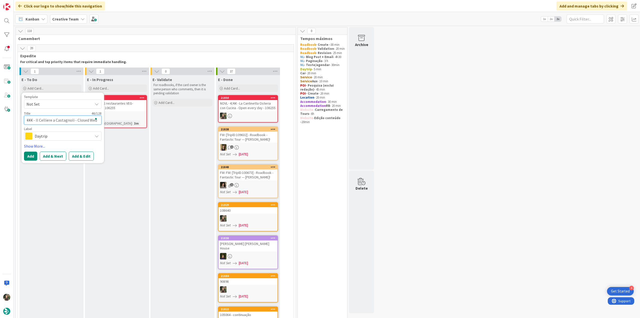
type textarea "x"
type textarea "€€€ - Il Celliere a Castagnoli - Closed Wed (Veg"
type textarea "x"
type textarea "€€€ - Il Celliere a Castagnoli - Closed Wed (Veg-"
type textarea "x"
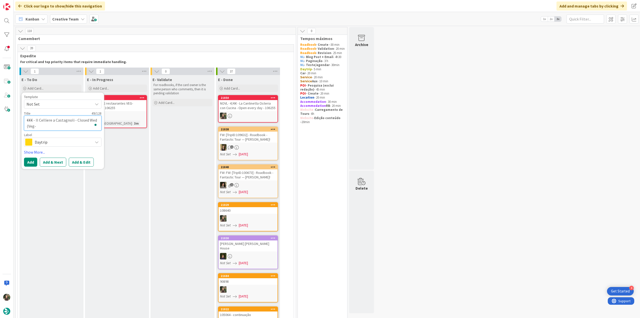
type textarea "€€€ - Il Celliere a Castagnoli - Closed Wed (Veg-f"
type textarea "x"
type textarea "€€€ - Il Celliere a Castagnoli - Closed Wed (Veg-fr"
type textarea "x"
type textarea "€€€ - Il Celliere a Castagnoli - Closed Wed (Veg-fri"
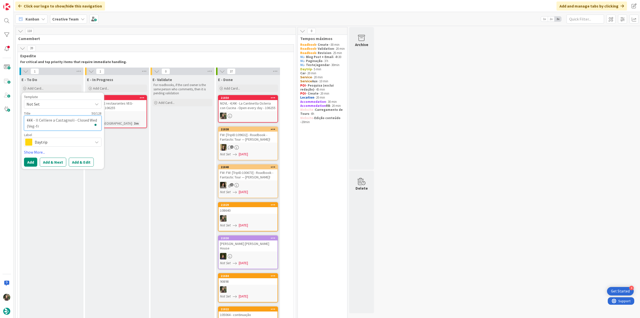
type textarea "x"
type textarea "€€€ - Il Celliere a Castagnoli - Closed Wed (Veg-frie"
type textarea "x"
type textarea "€€€ - Il Celliere a Castagnoli - Closed Wed (Veg-frien"
type textarea "x"
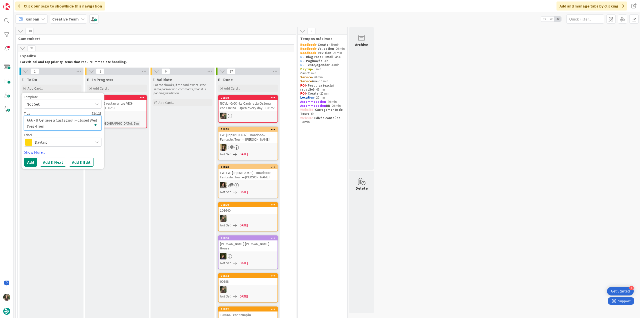
type textarea "€€€ - Il Celliere a Castagnoli - Closed Wed (Veg-friend"
type textarea "x"
type textarea "€€€ - Il Celliere a Castagnoli - Closed Wed (Veg-friendl"
type textarea "x"
type textarea "€€€ - Il Celliere a Castagnoli - Closed Wed (Veg-friendly"
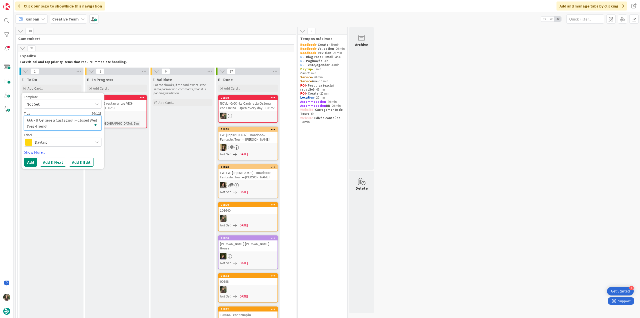
type textarea "x"
type textarea "€€€ - Il Celliere a Castagnoli - Closed Wed (Veg-friendly)"
type textarea "x"
type textarea "€€€ - Il Celliere a Castagnoli - Closed Wed (Veg-friendly)"
click at [64, 141] on span "Daytrip" at bounding box center [63, 142] width 56 height 7
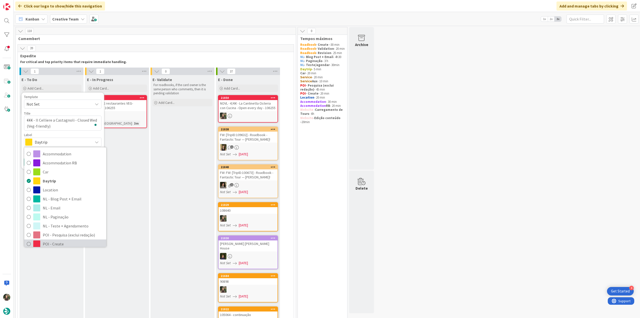
click at [65, 239] on link "POI - Create" at bounding box center [65, 243] width 82 height 9
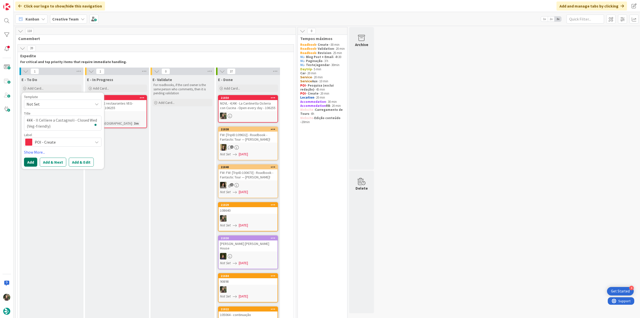
click at [31, 161] on button "Add" at bounding box center [30, 162] width 13 height 9
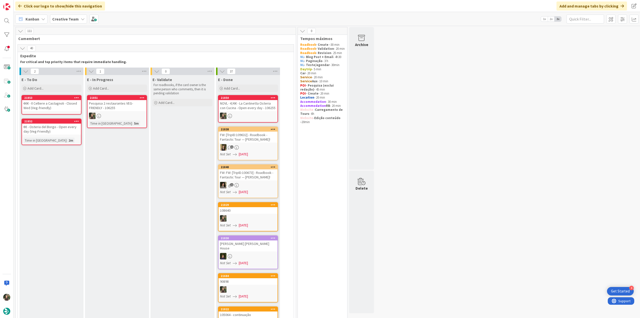
click at [70, 103] on div "€€€ - Il Celliere a Castagnoli - Closed Wed (Veg-friendly)" at bounding box center [51, 105] width 59 height 11
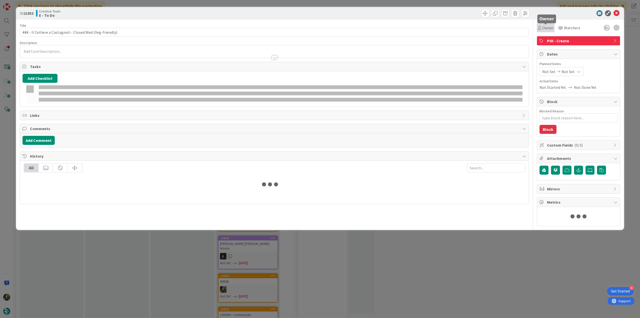
click at [544, 30] on span "Owner" at bounding box center [548, 28] width 11 height 6
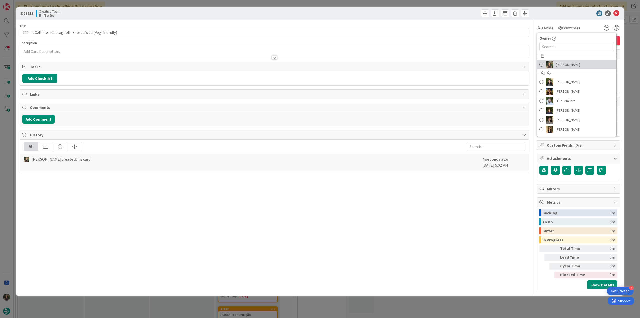
drag, startPoint x: 559, startPoint y: 65, endPoint x: 591, endPoint y: 59, distance: 32.3
click at [559, 65] on span "[PERSON_NAME]" at bounding box center [568, 65] width 24 height 8
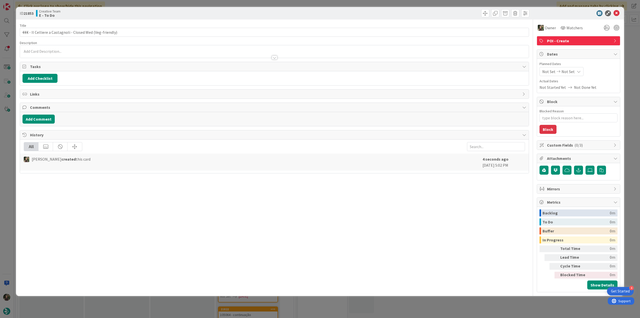
click at [625, 45] on div "ID 21853 Creative Team E - To Do Title 58 / 128 €€€ - Il Celliere a Castagnoli …" at bounding box center [320, 159] width 640 height 318
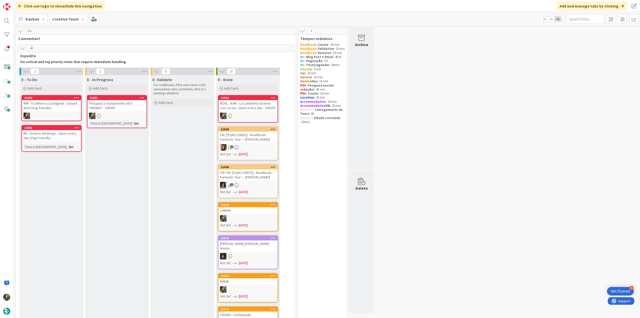
click at [133, 111] on link "21851 Pesquisa 2 restaurantes VEG-FRIENDLY - 106255 Time in Column : 5m" at bounding box center [117, 111] width 60 height 33
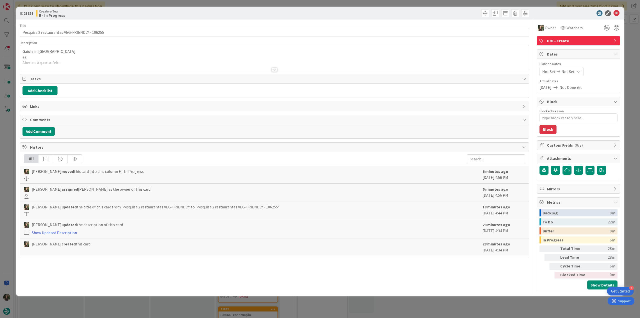
click at [485, 310] on div "ID 21851 Creative Team E - In Progress Title 45 / 128 Pesquisa 2 restaurantes V…" at bounding box center [320, 159] width 640 height 318
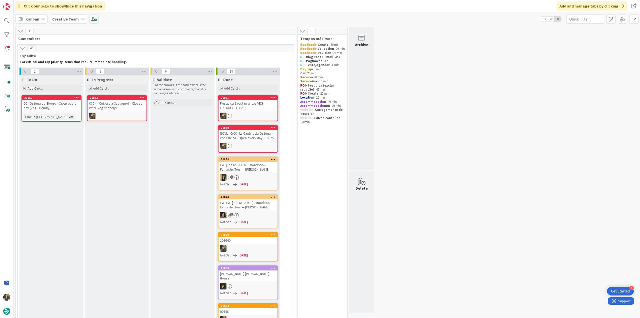
click at [122, 107] on div "€€€ - Il Celliere a Castagnoli - Closed Wed (Veg-friendly)" at bounding box center [117, 105] width 59 height 11
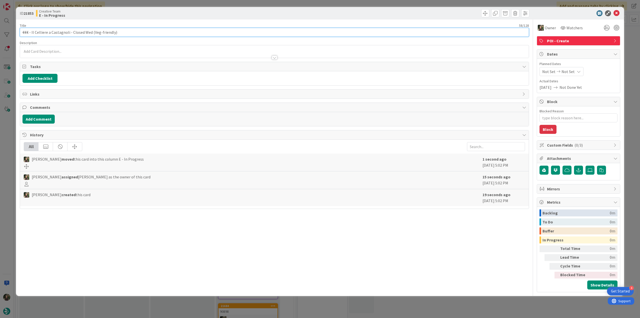
drag, startPoint x: 119, startPoint y: 31, endPoint x: 12, endPoint y: 34, distance: 106.9
click at [12, 33] on div "ID 21853 Creative Team E - In Progress Title 58 / 128 €€€ - Il Celliere a Casta…" at bounding box center [320, 159] width 640 height 318
click at [11, 134] on div "ID 21853 Creative Team E - In Progress Title 58 / 128 €€€ - Il Celliere a Casta…" at bounding box center [320, 159] width 640 height 318
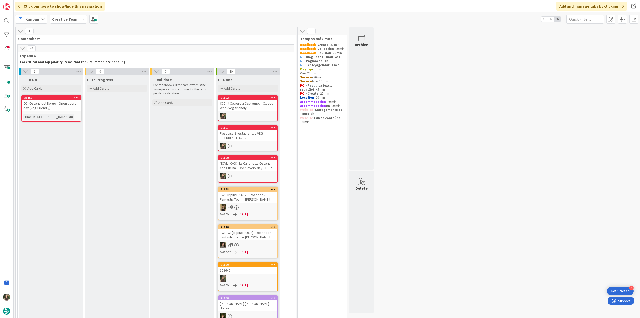
click at [65, 115] on div "Time in Column : 2m" at bounding box center [52, 117] width 56 height 6
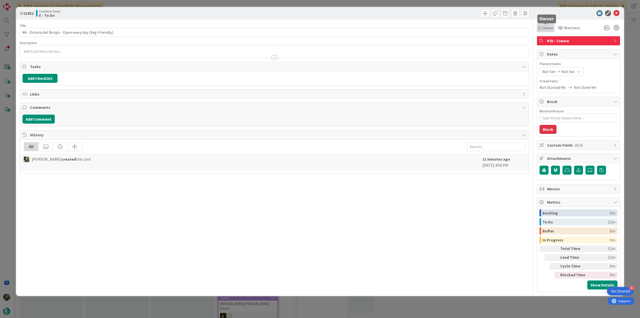
click at [548, 29] on span "Owner" at bounding box center [548, 28] width 11 height 6
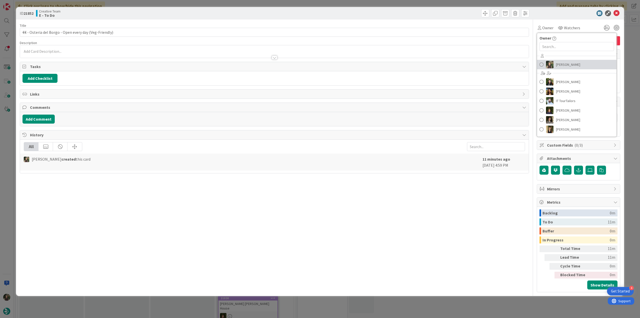
drag, startPoint x: 572, startPoint y: 66, endPoint x: 595, endPoint y: 61, distance: 23.0
click at [572, 66] on span "[PERSON_NAME]" at bounding box center [568, 65] width 24 height 8
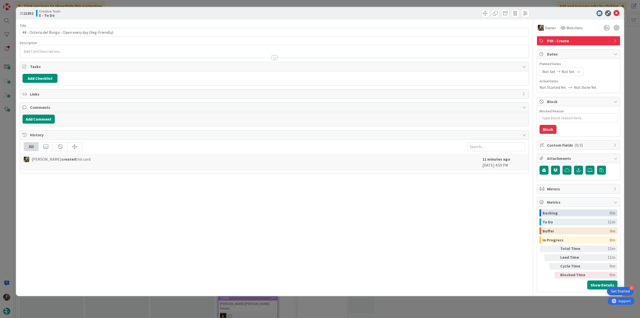
click at [629, 44] on div "ID 21852 Creative Team E - To Do Title 54 / 128 €€ - Osteria del Borgo - Open e…" at bounding box center [320, 159] width 640 height 318
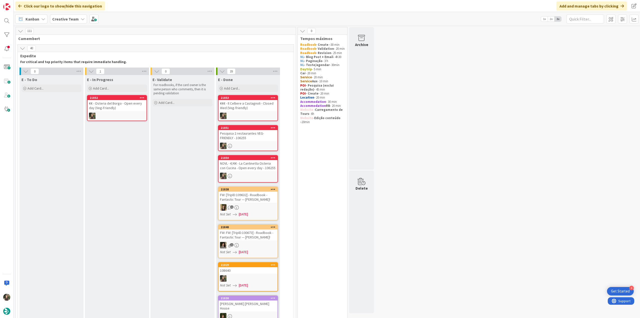
drag, startPoint x: 62, startPoint y: 109, endPoint x: 124, endPoint y: 111, distance: 61.6
click at [124, 111] on link "21852 €€ - Osteria del Borgo - Open every day (Veg-Friendly)" at bounding box center [117, 108] width 60 height 26
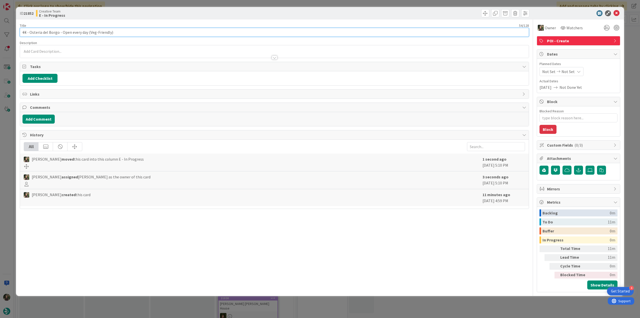
click at [115, 32] on input "€€ - Osteria del Borgo - Open every day (Veg-Friendly)" at bounding box center [275, 32] width 510 height 9
drag, startPoint x: 116, startPoint y: 32, endPoint x: 12, endPoint y: 37, distance: 104.7
click at [10, 34] on div "ID 21852 Creative Team E - In Progress Title 54 / 128 €€ - Osteria del Borgo - …" at bounding box center [320, 159] width 640 height 318
click at [9, 124] on div "ID 21852 Creative Team E - In Progress Title 54 / 128 €€ - Osteria del Borgo - …" at bounding box center [320, 159] width 640 height 318
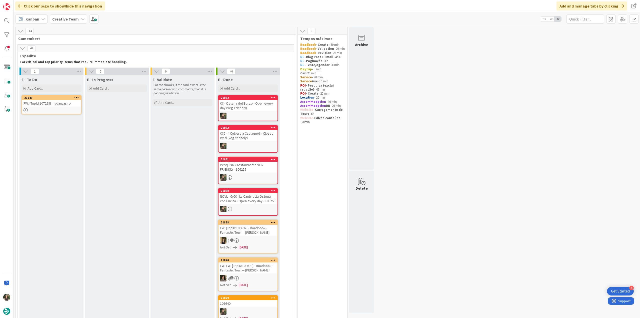
click at [262, 117] on div at bounding box center [248, 116] width 59 height 7
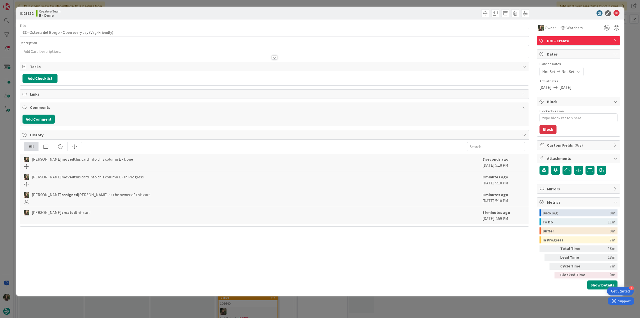
click at [503, 301] on div "ID 21852 Creative Team E - Done Title 54 / 128 €€ - Osteria del Borgo - Open ev…" at bounding box center [320, 159] width 640 height 318
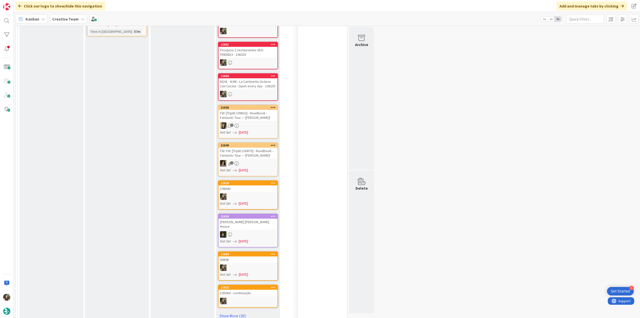
scroll to position [50, 0]
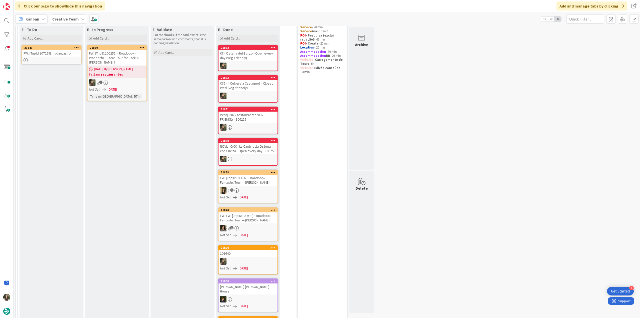
click at [130, 81] on div "1" at bounding box center [117, 82] width 59 height 7
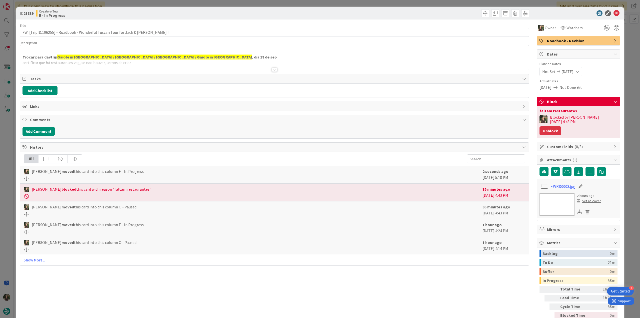
click at [562, 126] on button "Unblock" at bounding box center [551, 130] width 22 height 9
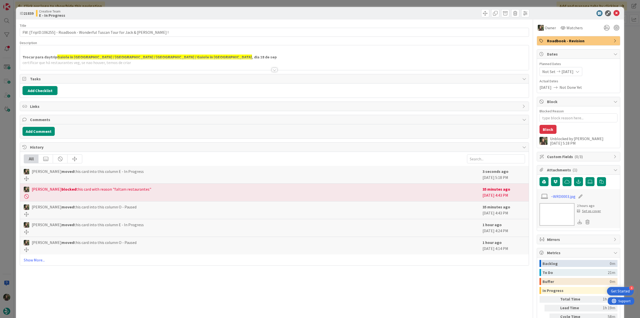
click at [630, 113] on div "ID 21839 Creative Team E - In Progress Title 74 / 128 FW: [TripID:106255] - Roa…" at bounding box center [320, 159] width 640 height 318
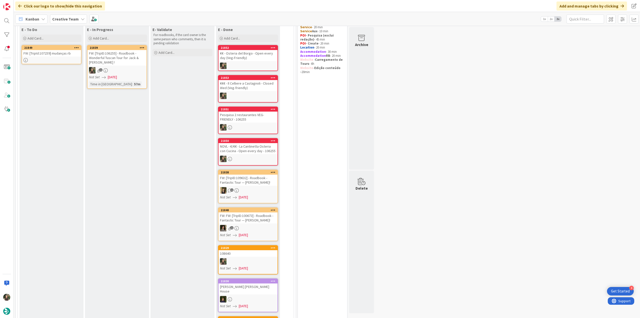
click at [134, 70] on div "1" at bounding box center [117, 70] width 59 height 7
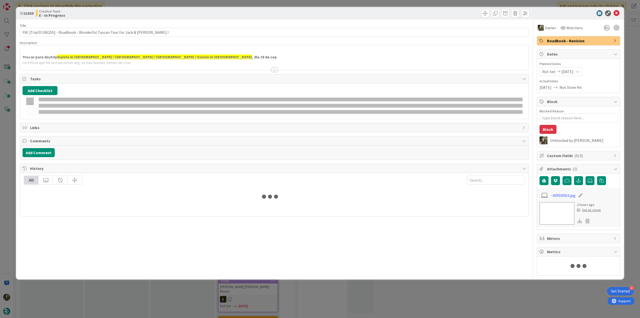
type textarea "x"
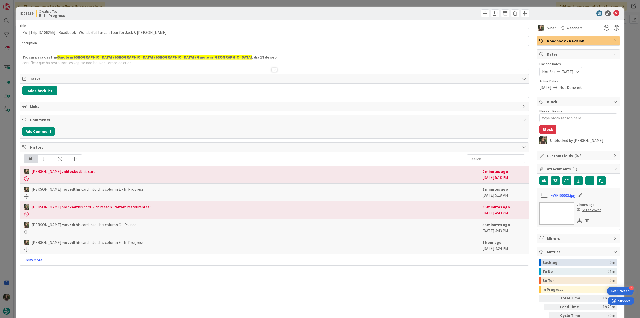
click at [198, 61] on div at bounding box center [274, 63] width 509 height 13
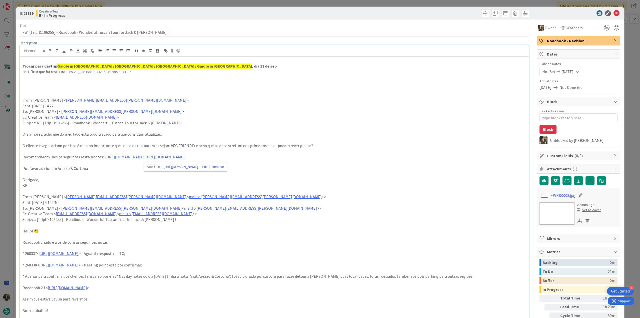
drag, startPoint x: 192, startPoint y: 159, endPoint x: 173, endPoint y: 171, distance: 23.1
click at [173, 171] on p "To enrich screen reader interactions, please activate Accessibility in Grammarl…" at bounding box center [275, 174] width 504 height 6
click at [179, 157] on link "https://www.trattorianapoleone.it/" at bounding box center [165, 156] width 39 height 5
click at [179, 167] on link "https://www.trattorianapoleone.it/" at bounding box center [181, 167] width 34 height 7
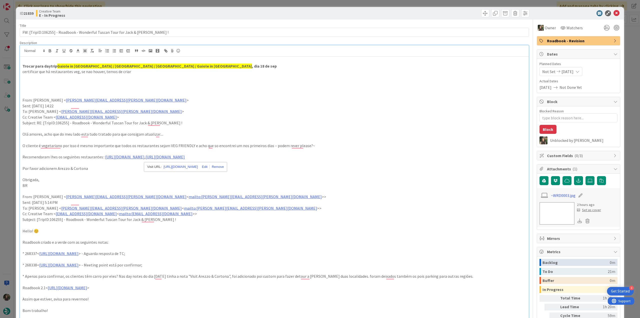
click at [11, 138] on div "ID 21839 Creative Team E - In Progress Title 74 / 128 FW: [TripID:106255] - Roa…" at bounding box center [320, 159] width 640 height 318
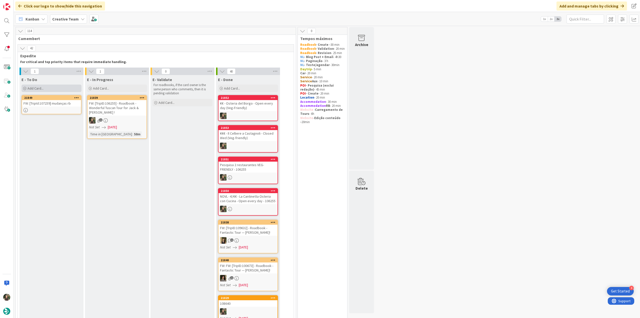
click at [42, 88] on span "Add Card..." at bounding box center [36, 88] width 16 height 5
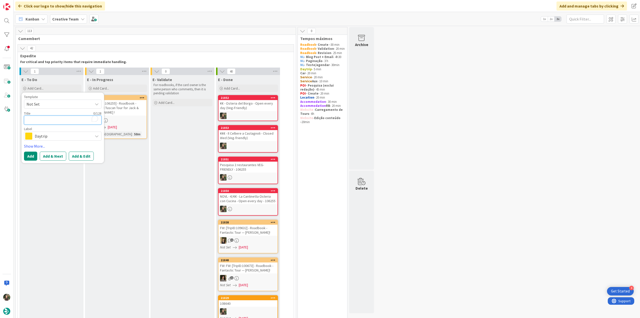
type textarea "€"
type textarea "x"
type textarea "€€"
type textarea "x"
type textarea "€€"
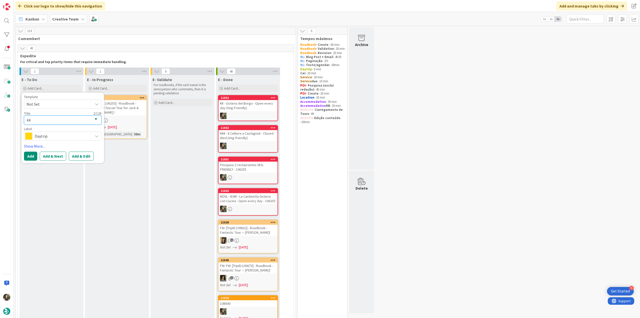
type textarea "x"
type textarea "€€ -"
type textarea "x"
type textarea "€€ -"
type textarea "x"
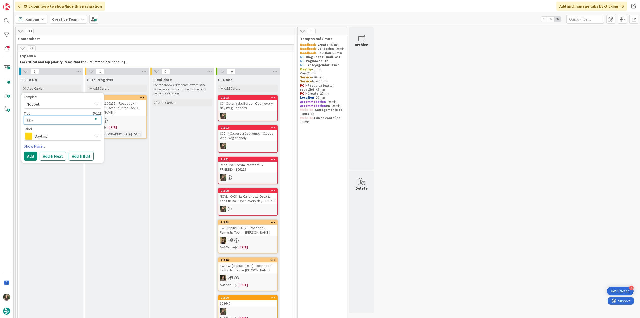
paste textarea "Trattoria Napoleone"
type textarea "€€ - Trattoria Napoleone"
type textarea "x"
type textarea "€€ - Trattoria Napoleone"
type textarea "x"
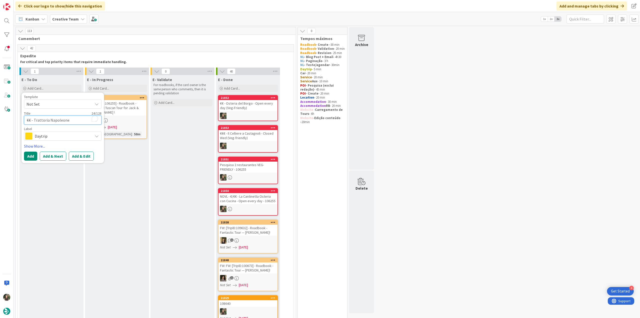
type textarea "€€ - Trattoria Napoleone -"
type textarea "x"
type textarea "€€ - Trattoria Napoleone -"
type textarea "x"
type textarea "€€ - Trattoria Napoleone - O"
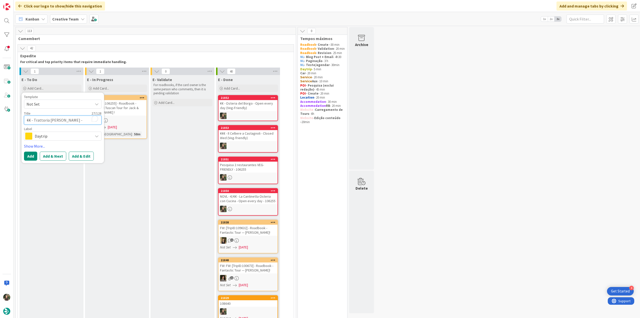
type textarea "x"
type textarea "€€ - Trattoria Napoleone - Op"
type textarea "x"
type textarea "€€ - Trattoria Napoleone - Ope"
type textarea "x"
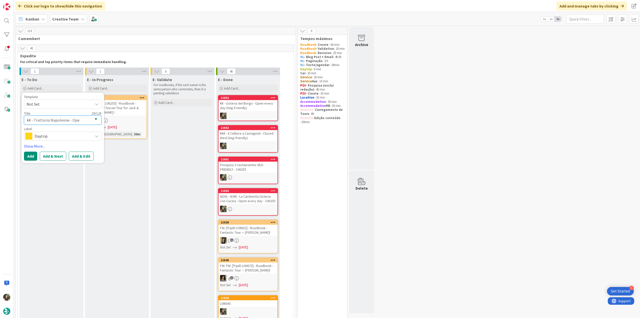
type textarea "€€ - Trattoria Napoleone - Open"
type textarea "x"
type textarea "€€ - Trattoria Napoleone - Open"
type textarea "x"
type textarea "€€ - Trattoria Napoleone - Open e"
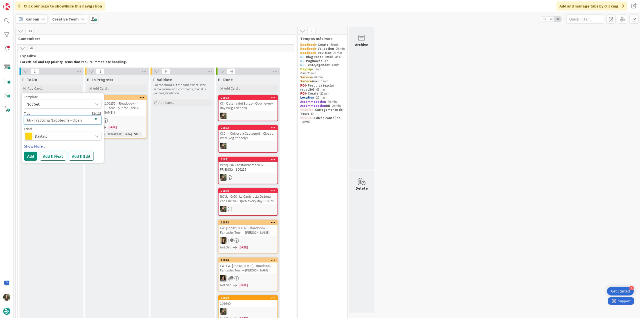
type textarea "x"
type textarea "€€ - Trattoria Napoleone - Open ev"
type textarea "x"
type textarea "€€ - Trattoria Napoleone - Open eve"
type textarea "x"
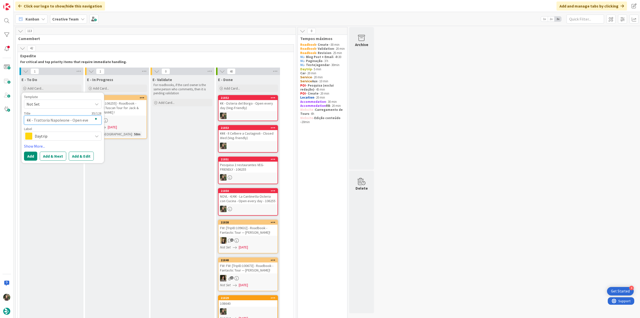
type textarea "€€ - Trattoria Napoleone - Open ever"
type textarea "x"
type textarea "€€ - Trattoria Napoleone - Open every"
type textarea "x"
type textarea "€€ - Trattoria Napoleone - Open every"
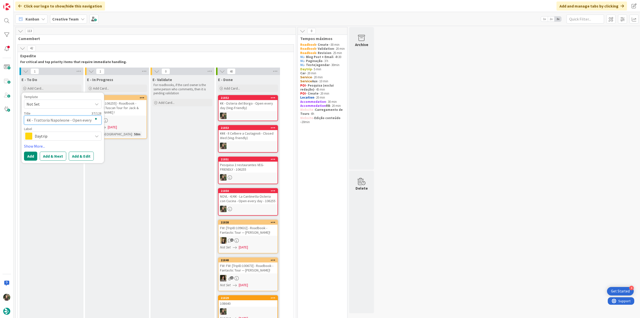
type textarea "x"
type textarea "€€ - Trattoria Napoleone - Open every d"
type textarea "x"
type textarea "€€ - Trattoria Napoleone - Open every da"
type textarea "x"
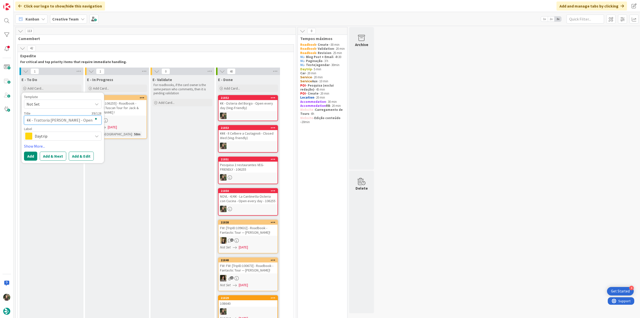
type textarea "€€ - Trattoria Napoleone - Open every day"
type textarea "x"
type textarea "€€ - Trattoria Napoleone - Open every day"
type textarea "x"
type textarea "€€ - Trattoria Napoleone - Open every day ("
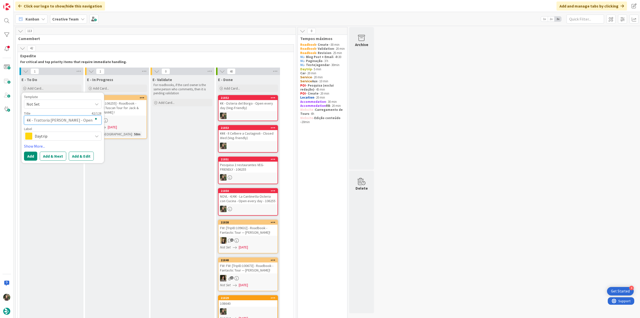
type textarea "x"
type textarea "€€ - Trattoria Napoleone - Open every day"
type textarea "x"
type textarea "€€ - Trattoria Napoleone - Open every day"
type textarea "x"
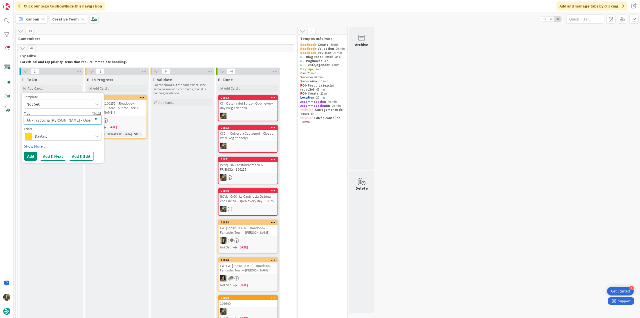
type textarea "€€ - Trattoria Napoleone - Open every day ("
type textarea "x"
type textarea "€€ - Trattoria Napoleone - Open every day (o"
type textarea "x"
type textarea "€€ - Trattoria Napoleone - Open every day (on"
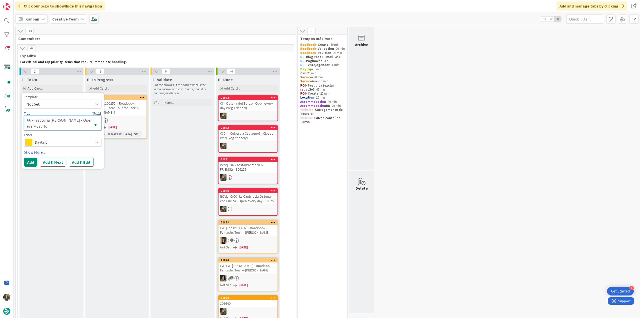
type textarea "x"
type textarea "€€ - Trattoria Napoleone - Open every day (onl"
type textarea "x"
type textarea "€€ - Trattoria Napoleone - Open every day (only"
type textarea "x"
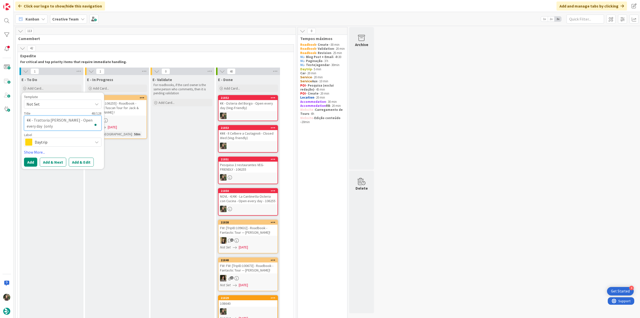
type textarea "€€ - Trattoria Napoleone - Open every day (only"
type textarea "x"
type textarea "€€ - Trattoria Napoleone - Open every day (only d"
type textarea "x"
type textarea "€€ - Trattoria Napoleone - Open every day (only di"
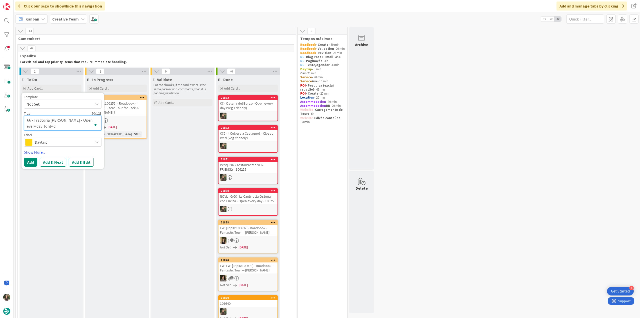
type textarea "x"
type textarea "€€ - Trattoria Napoleone - Open every day (only din"
type textarea "x"
type textarea "€€ - Trattoria Napoleone - Open every day (only din)"
type textarea "x"
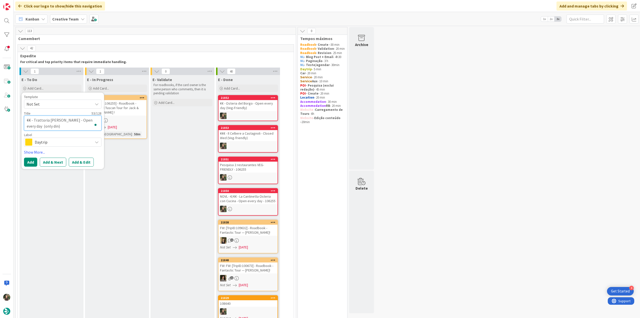
type textarea "€€ - Trattoria Napoleone - Open every day (only din)"
type textarea "x"
type textarea "€€ - Trattoria Napoleone - Open every day (only din) ("
type textarea "x"
type textarea "€€ - Trattoria Napoleone - Open every day (only din) (V"
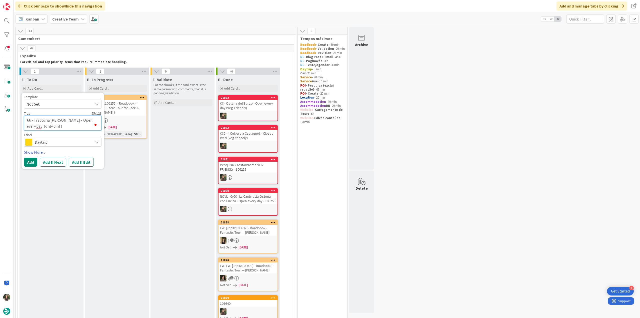
type textarea "x"
type textarea "€€ - Trattoria Napoleone - Open every day (only din) (Ve"
type textarea "x"
type textarea "€€ - Trattoria Napoleone - Open every day (only din) (Veg"
type textarea "x"
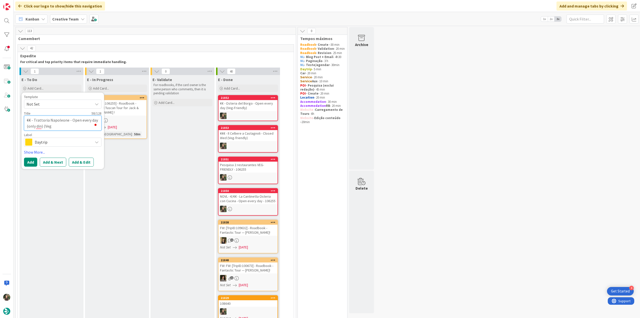
type textarea "€€ - Trattoria Napoleone - Open every day (only din) (Veg-"
type textarea "x"
type textarea "€€ - Trattoria Napoleone - Open every day (only din) (Veg-F"
type textarea "x"
type textarea "€€ - Trattoria Napoleone - Open every day (only din) (Veg-Fr"
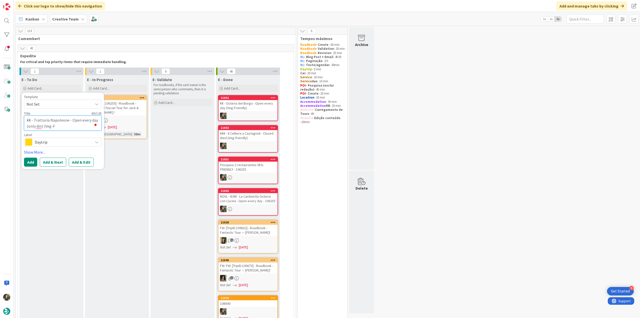
type textarea "x"
type textarea "€€ - Trattoria Napoleone - Open every day (only din) (Veg-Fri"
type textarea "x"
type textarea "€€ - Trattoria Napoleone - Open every day (only din) (Veg-Frie"
type textarea "x"
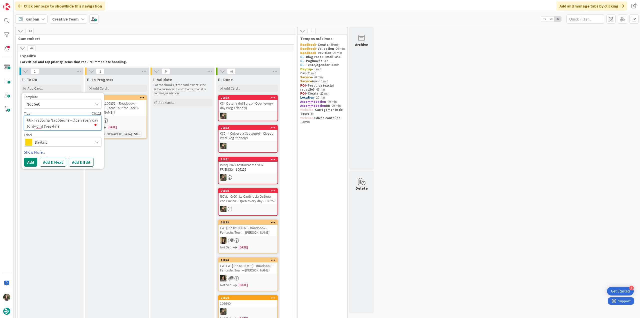
type textarea "€€ - Trattoria Napoleone - Open every day (only din) (Veg-Frien"
type textarea "x"
type textarea "€€ - Trattoria Napoleone - Open every day (only din) (Veg-Friend"
type textarea "x"
type textarea "€€ - Trattoria Napoleone - Open every day (only din) (Veg-Friendl"
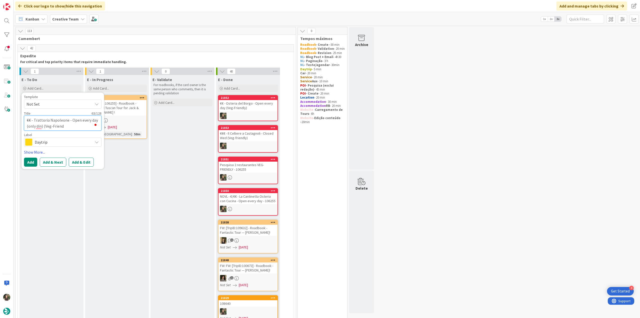
type textarea "x"
type textarea "€€ - Trattoria Napoleone - Open every day (only din) (Veg-Friendly"
type textarea "x"
type textarea "€€ - Trattoria [PERSON_NAME] - Open every day (only din) (Veg-Friendly)"
type textarea "x"
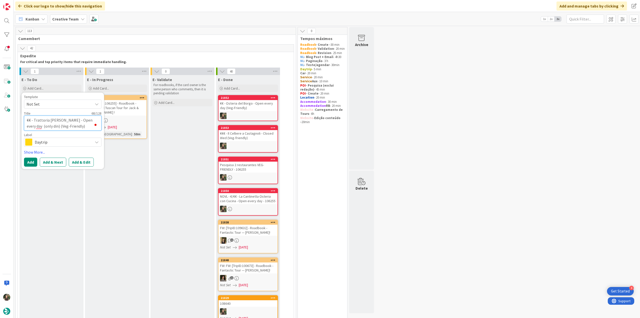
type textarea "€€ - Trattoria [PERSON_NAME] - Open every day (only din) (Veg-Friendly)"
click at [45, 139] on span "Daytrip" at bounding box center [63, 142] width 56 height 7
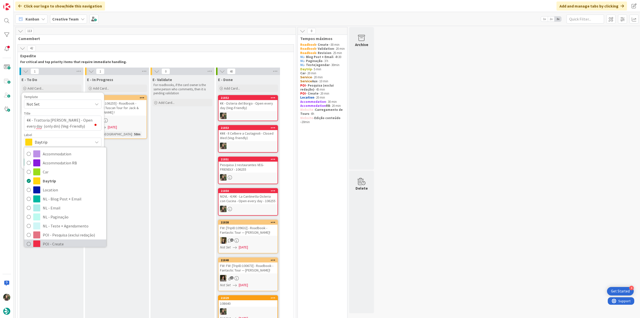
click at [61, 240] on span "POI - Create" at bounding box center [73, 244] width 61 height 8
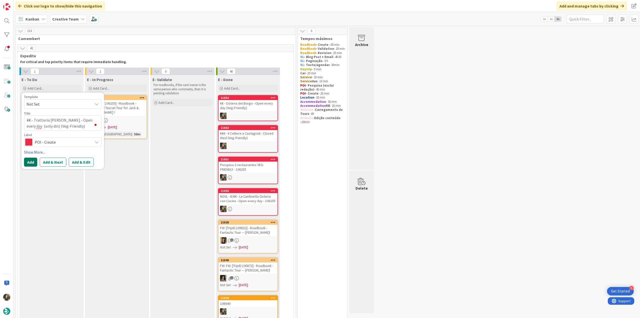
click at [34, 162] on button "Add" at bounding box center [30, 162] width 13 height 9
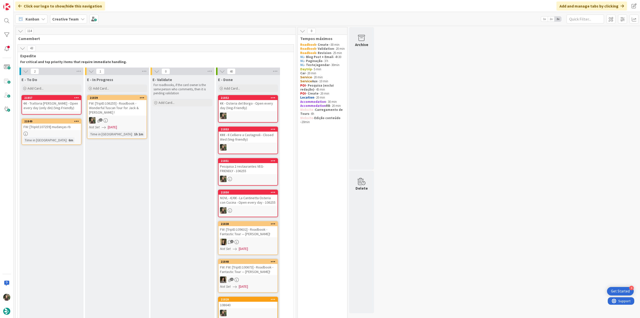
click at [58, 106] on div "€€ - Trattoria [PERSON_NAME] - Open every day (only din) (Veg-Friendly)" at bounding box center [51, 105] width 59 height 11
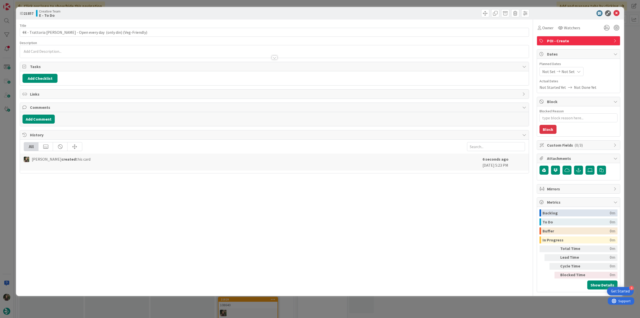
type textarea "x"
click at [57, 52] on p at bounding box center [275, 52] width 504 height 6
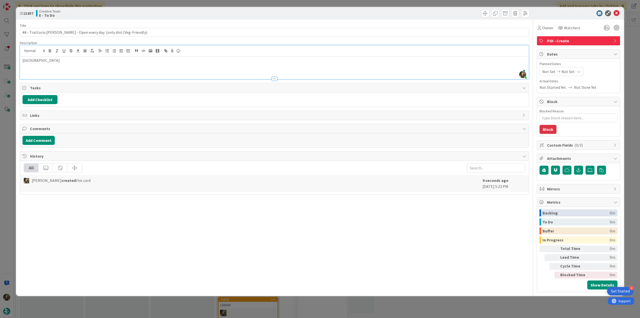
click at [6, 146] on div "ID 21857 Creative Team E - To Do Title 68 / 128 €€ - Trattoria Napoleone - Open…" at bounding box center [320, 159] width 640 height 318
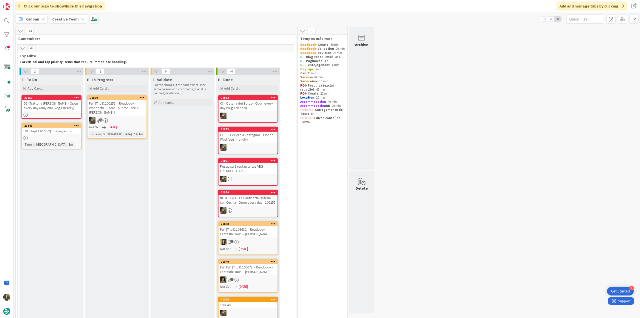
click at [127, 122] on div "1" at bounding box center [117, 120] width 59 height 7
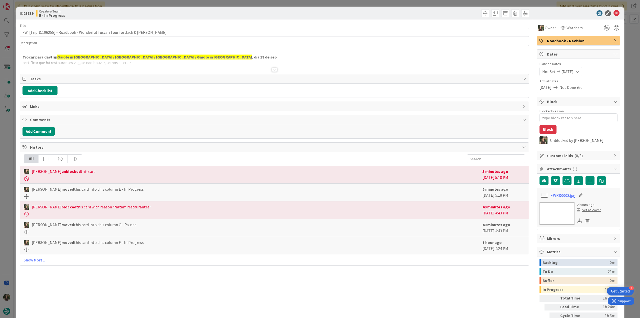
type textarea "x"
click at [199, 62] on div at bounding box center [274, 63] width 509 height 13
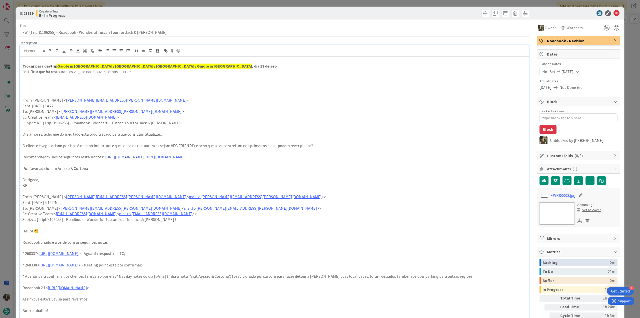
click at [142, 159] on link "https://www.osteriavegetariana.it/" at bounding box center [124, 156] width 39 height 5
click at [133, 166] on link "https://www.osteriavegetariana.it/" at bounding box center [121, 167] width 34 height 7
click at [11, 142] on div "ID 21839 Creative Team E - In Progress Title 74 / 128 FW: [TripID:106255] - Roa…" at bounding box center [320, 159] width 640 height 318
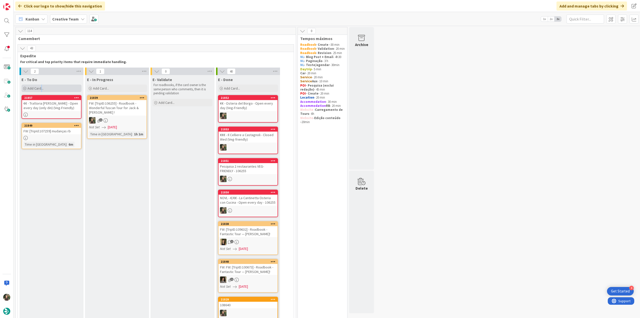
click at [41, 91] on div "Add Card..." at bounding box center [52, 89] width 60 height 8
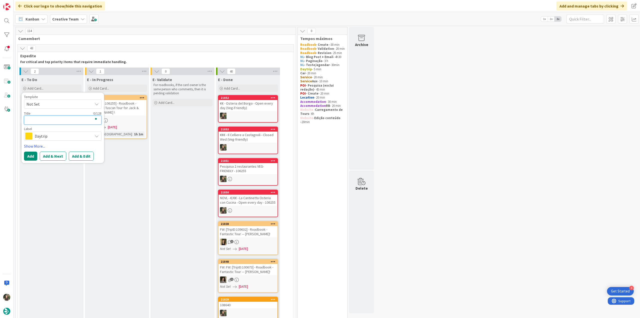
type textarea "€"
type textarea "x"
type textarea "€€"
type textarea "x"
type textarea "€€"
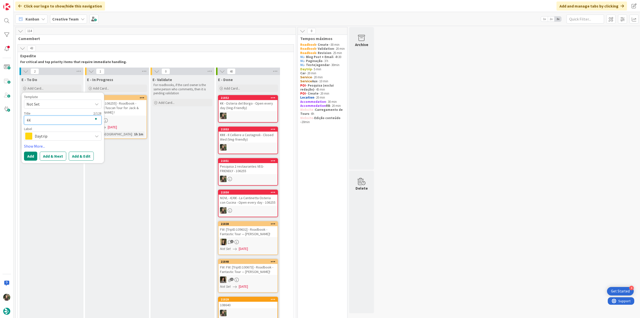
type textarea "x"
type textarea "€€ -"
type textarea "x"
type textarea "€€ -"
type textarea "x"
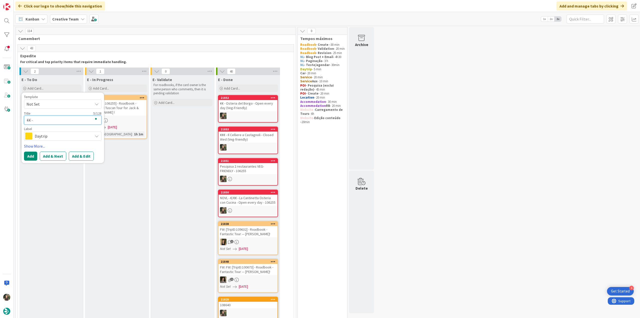
paste textarea "L'OV Osteria Vegetariana"
type textarea "€€ - L'OV Osteria Vegetariana"
type textarea "x"
type textarea "€€ - L'OV Osteria Vegetariana"
type textarea "x"
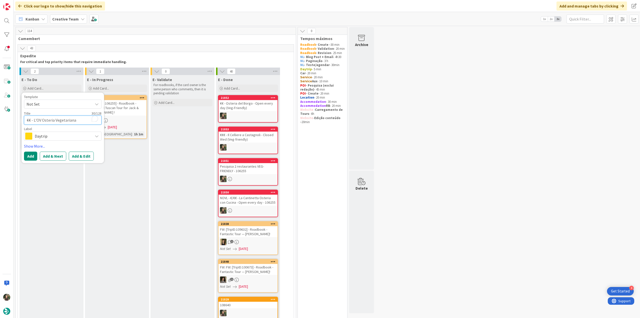
type textarea "€€ - L'OV Osteria Vegetariana -"
type textarea "x"
type textarea "€€ - L'OV Osteria Vegetariana -"
type textarea "x"
type textarea "€€ - L'OV Osteria Vegetariana - O"
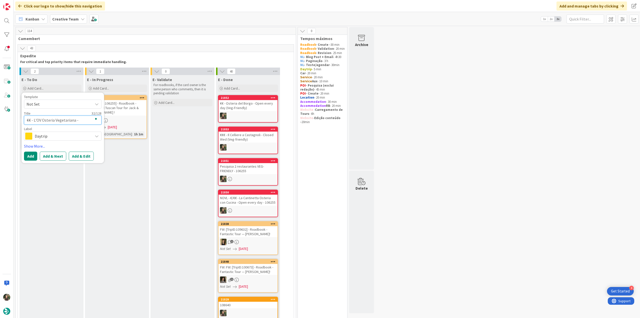
type textarea "x"
type textarea "€€ - L'OV Osteria Vegetariana - Op"
type textarea "x"
type textarea "€€ - L'OV Osteria Vegetariana - Ope"
type textarea "x"
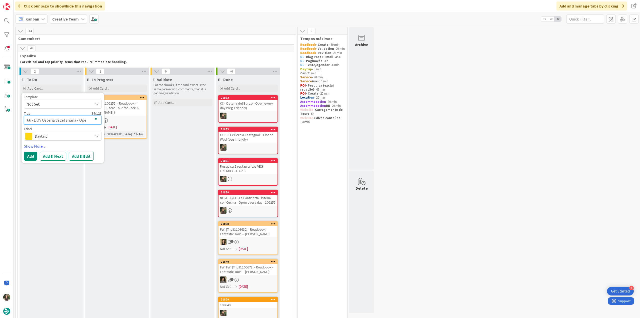
type textarea "€€ - L'OV Osteria Vegetariana - Open"
type textarea "x"
type textarea "€€ - L'OV Osteria Vegetariana - Open"
type textarea "x"
type textarea "€€ - L'OV Osteria Vegetariana - Open e"
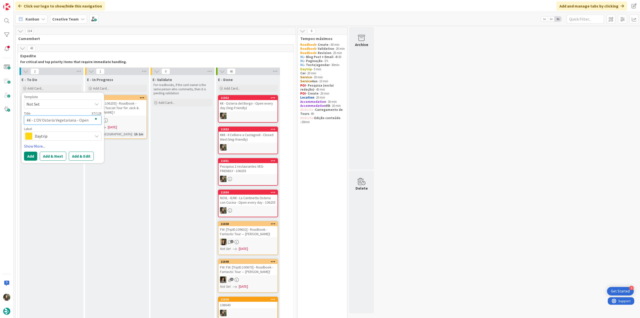
type textarea "x"
type textarea "€€ - L'OV Osteria Vegetariana - Open ev"
type textarea "x"
type textarea "€€ - L'OV Osteria Vegetariana - Open eve"
type textarea "x"
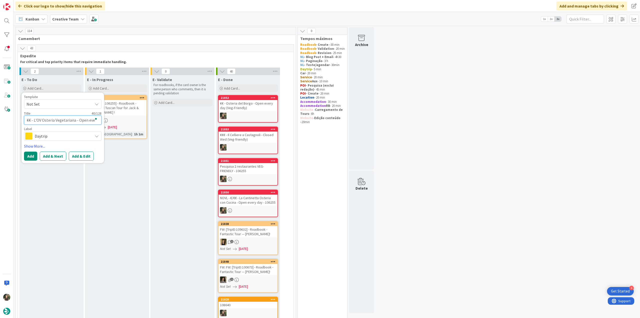
type textarea "€€ - L'OV Osteria Vegetariana - Open ever"
type textarea "x"
type textarea "€€ - L'OV Osteria Vegetariana - Open every"
type textarea "x"
type textarea "€€ - L'OV Osteria Vegetariana - Open every"
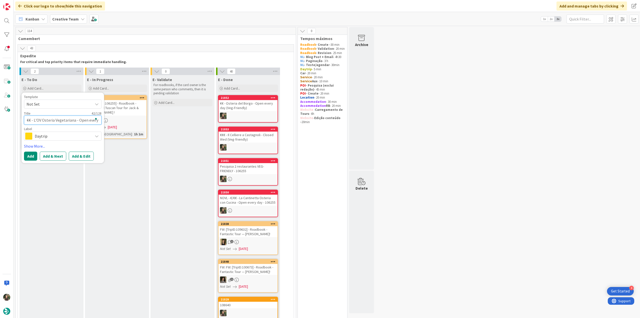
type textarea "x"
type textarea "€€ - L'OV Osteria Vegetariana - Open every d"
type textarea "x"
type textarea "€€ - L'OV Osteria Vegetariana - Open every da"
type textarea "x"
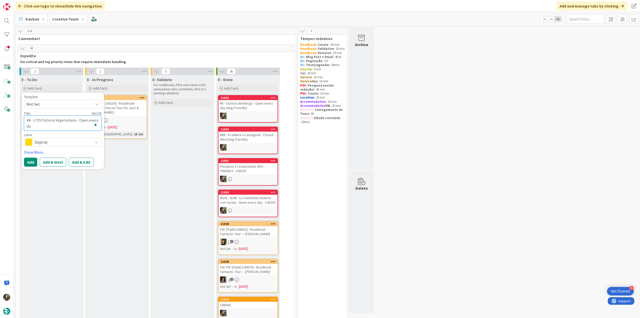
type textarea "€€ - L'OV Osteria Vegetariana - Open every day"
type textarea "x"
type textarea "€€ - L'OV Osteria Vegetariana - Open every day"
type textarea "x"
type textarea "€€ - L'OV Osteria Vegetariana - Open every day ("
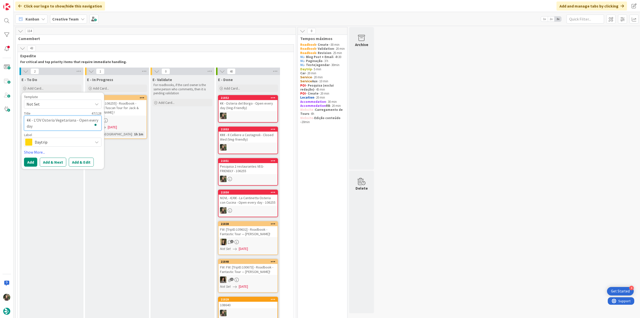
type textarea "x"
type textarea "€€ - L'OV Osteria Vegetariana - Open every day (O"
type textarea "x"
type textarea "€€ - L'OV Osteria Vegetariana - Open every day (On"
type textarea "x"
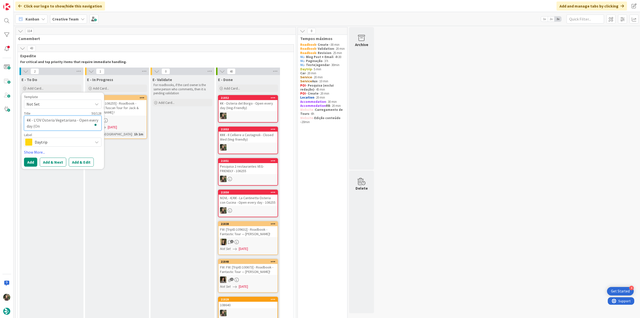
type textarea "€€ - L'OV Osteria Vegetariana - Open every day (Onl"
type textarea "x"
type textarea "€€ - L'OV Osteria Vegetariana - Open every day (Only"
type textarea "x"
type textarea "€€ - L'OV Osteria Vegetariana - Open every day (Only"
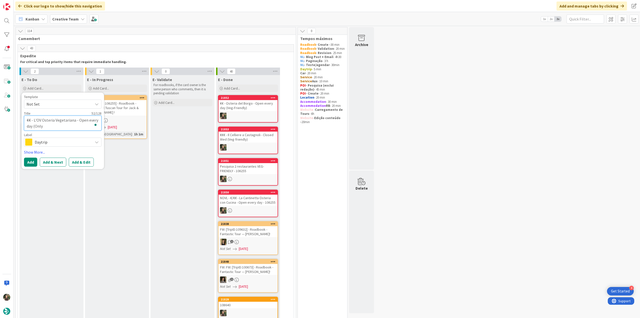
type textarea "x"
type textarea "€€ - L'OV Osteria Vegetariana - Open every day (Only d"
type textarea "x"
type textarea "€€ - L'OV Osteria Vegetariana - Open every day (Only di"
type textarea "x"
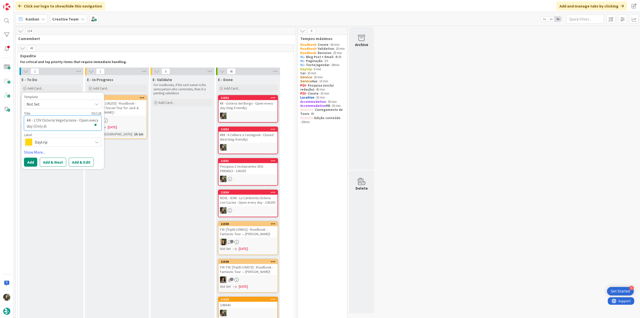
type textarea "€€ - L'OV Osteria Vegetariana - Open every day (Only din"
type textarea "x"
type textarea "€€ - L'OV Osteria Vegetariana - Open every day (Only din)"
type textarea "x"
type textarea "€€ - L'OV Osteria Vegetariana - Open every day (Only din)"
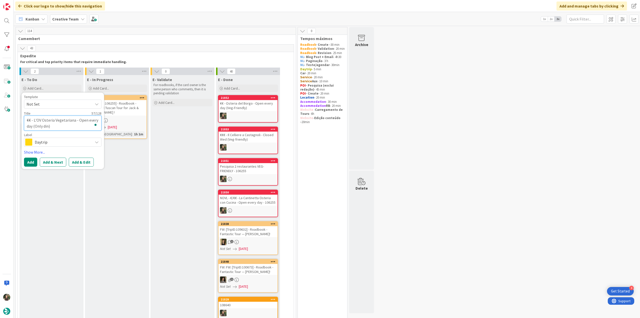
type textarea "x"
type textarea "€€ - L'OV Osteria Vegetariana - Open every day (Only din) ("
type textarea "x"
type textarea "€€ - L'OV Osteria Vegetariana - Open every day (Only din) (V"
type textarea "x"
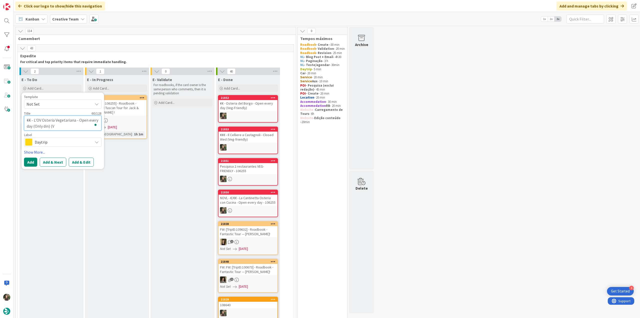
type textarea "€€ - L'OV Osteria Vegetariana - Open every day (Only din) (Ve"
type textarea "x"
type textarea "€€ - L'OV Osteria Vegetariana - Open every day (Only din) (Veg"
type textarea "x"
type textarea "€€ - L'OV Osteria Vegetariana - Open every day (Only din) (Ve"
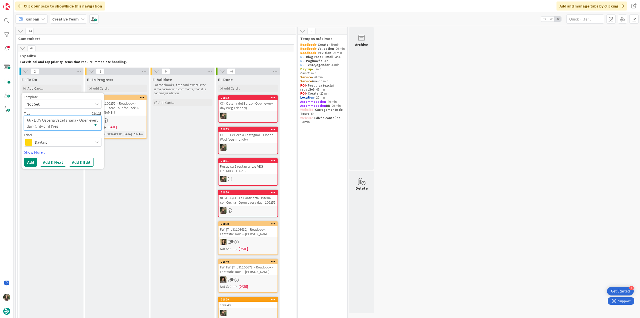
type textarea "x"
type textarea "€€ - L'OV Osteria Vegetariana - Open every day (Only din) (V"
type textarea "x"
type textarea "€€ - L'OV Osteria Vegetariana - Open every day (Only din) ("
type textarea "x"
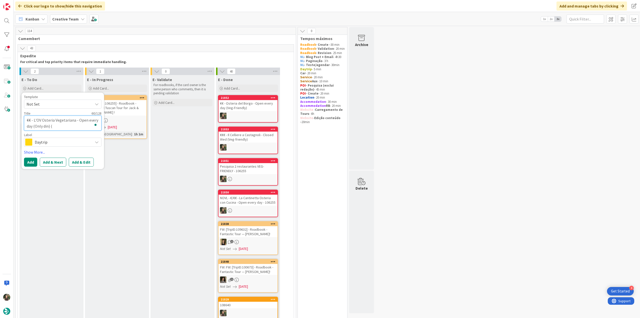
type textarea "€€ - L'OV Osteria Vegetariana - Open every day (Only din)"
type textarea "x"
click at [55, 144] on span "Daytrip" at bounding box center [63, 142] width 56 height 7
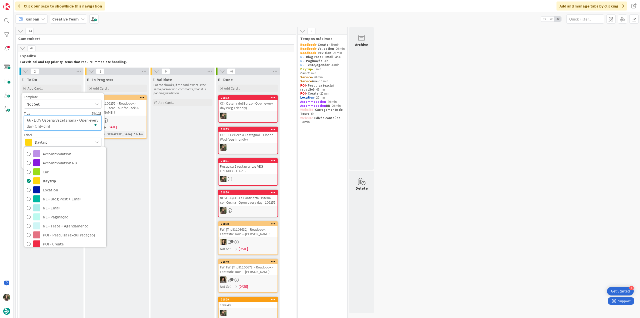
click at [59, 126] on textarea "€€ - L'OV Osteria Vegetariana - Open every day (Only din)" at bounding box center [63, 123] width 78 height 15
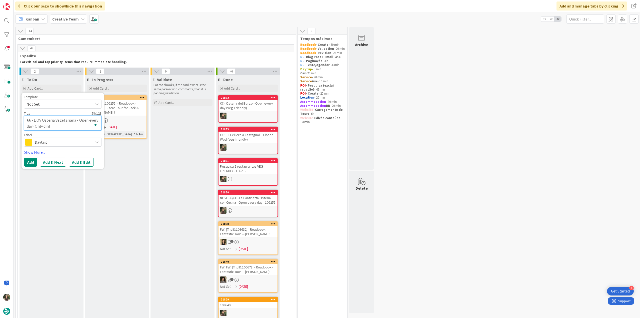
type textarea "€€ - L'OV Osteria Vegetariana - Open every day (Only din) ("
type textarea "x"
type textarea "€€ - L'OV Osteria Vegetariana - Open every day (Only din) (V"
type textarea "x"
type textarea "€€ - L'OV Osteria Vegetariana - Open every day (Only din) (Ve"
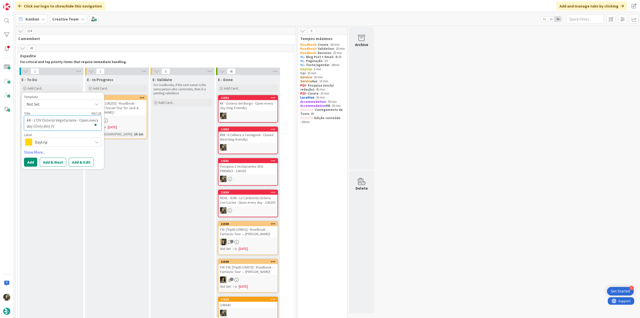
type textarea "x"
click at [70, 142] on span "Daytrip" at bounding box center [63, 142] width 56 height 7
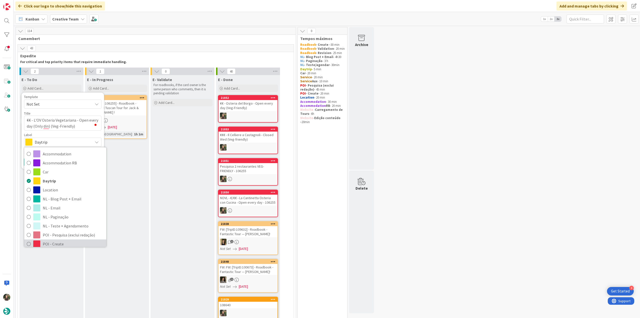
click at [66, 240] on span "POI - Create" at bounding box center [73, 244] width 61 height 8
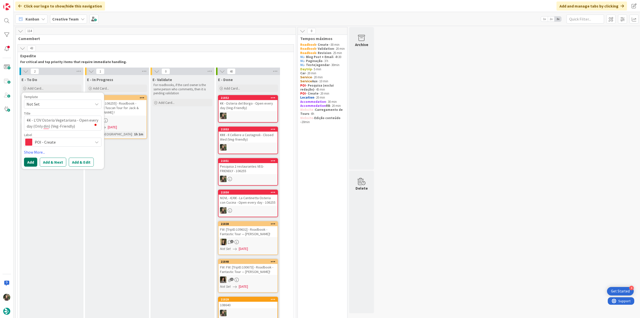
click at [33, 160] on button "Add" at bounding box center [30, 162] width 13 height 9
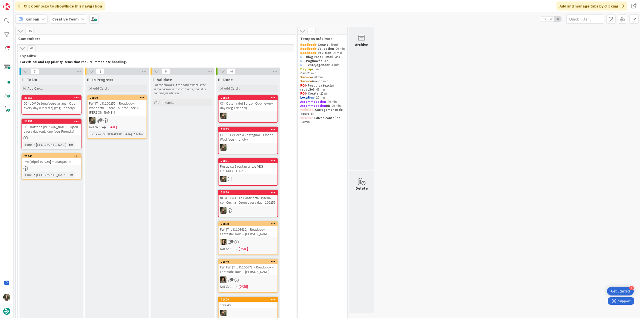
click at [69, 106] on div "€€ - L'OV Osteria Vegetariana - Open every day (Only din) (Veg-Friendly)" at bounding box center [51, 105] width 59 height 11
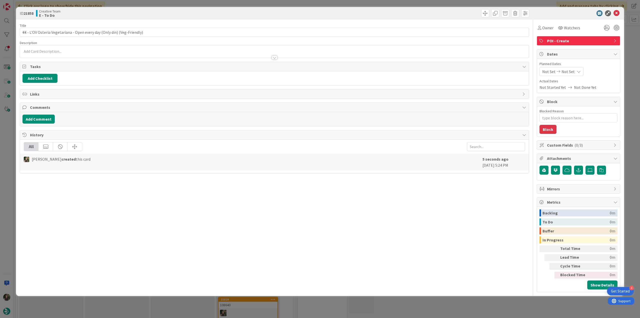
click at [545, 33] on div "Owner Watchers POI - Create Dates Planned Dates Not Set Not Set Actual Dates No…" at bounding box center [579, 156] width 84 height 273
click at [548, 31] on div "Owner" at bounding box center [546, 27] width 18 height 9
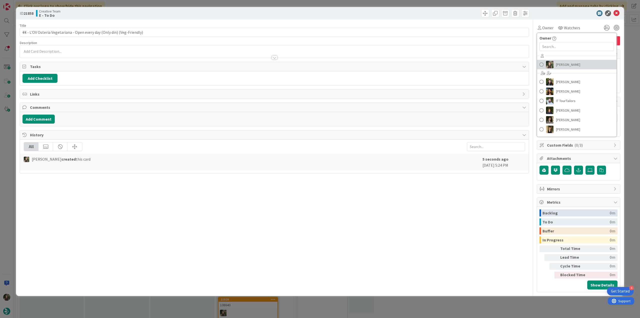
drag, startPoint x: 559, startPoint y: 65, endPoint x: 588, endPoint y: 58, distance: 30.1
click at [559, 65] on span "[PERSON_NAME]" at bounding box center [568, 65] width 24 height 8
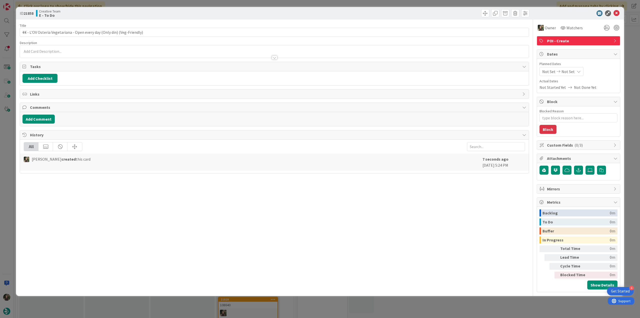
click at [628, 40] on div "ID 21858 Creative Team E - To Do Title 72 / 128 €€ - L'OV Osteria Vegetariana -…" at bounding box center [320, 159] width 640 height 318
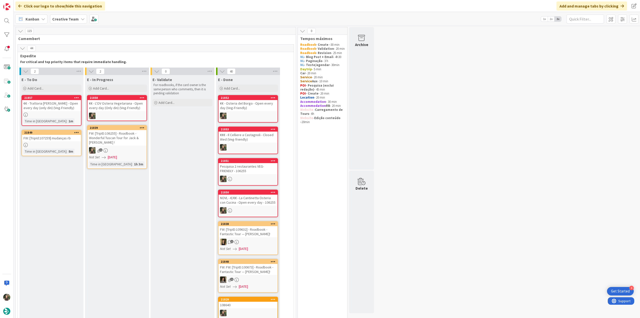
click at [128, 107] on div "€€ - L'OV Osteria Vegetariana - Open every day (Only din) (Veg-Friendly)" at bounding box center [117, 105] width 59 height 11
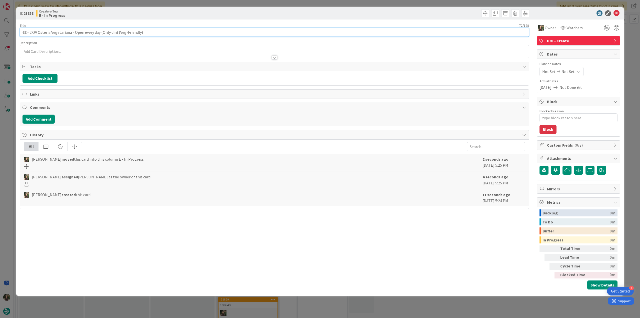
drag, startPoint x: 147, startPoint y: 33, endPoint x: 15, endPoint y: 36, distance: 131.6
click at [11, 35] on div "ID 21858 Creative Team E - In Progress Title 72 / 128 €€ - L'OV Osteria Vegetar…" at bounding box center [320, 159] width 640 height 318
click at [3, 168] on div "ID 21858 Creative Team E - In Progress Title 72 / 128 €€ - L'OV Osteria Vegetar…" at bounding box center [320, 159] width 640 height 318
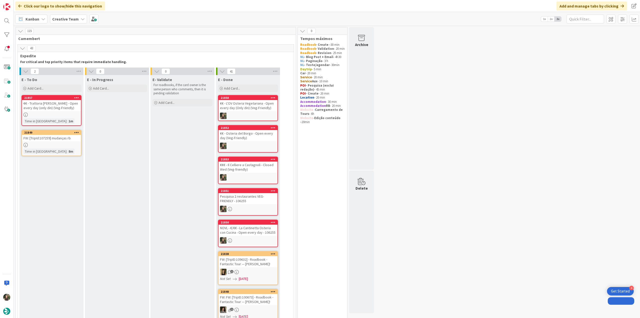
click at [66, 106] on div "€€ - Trattoria [PERSON_NAME] - Open every day (only din) (Veg-Friendly)" at bounding box center [51, 105] width 59 height 11
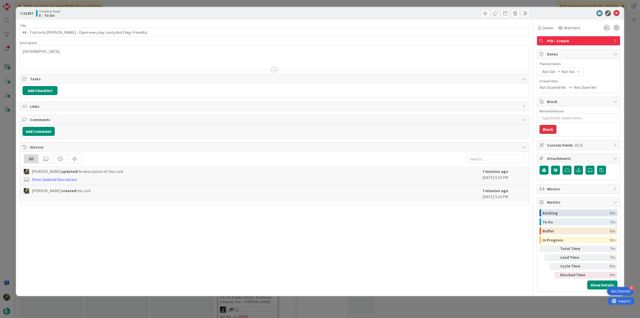
click at [555, 30] on div "Owner Watchers" at bounding box center [559, 27] width 45 height 9
click at [547, 27] on span "Owner" at bounding box center [548, 28] width 11 height 6
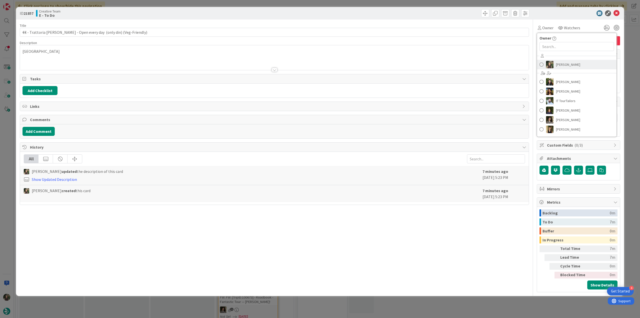
click at [557, 64] on span "[PERSON_NAME]" at bounding box center [568, 65] width 24 height 8
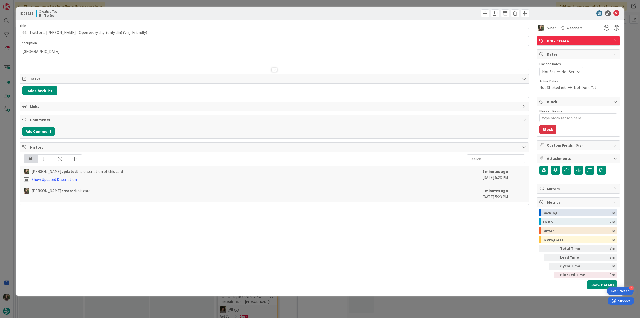
click at [628, 41] on div "ID 21857 Creative Team E - To Do Title 68 / 128 €€ - Trattoria Napoleone - Open…" at bounding box center [320, 159] width 640 height 318
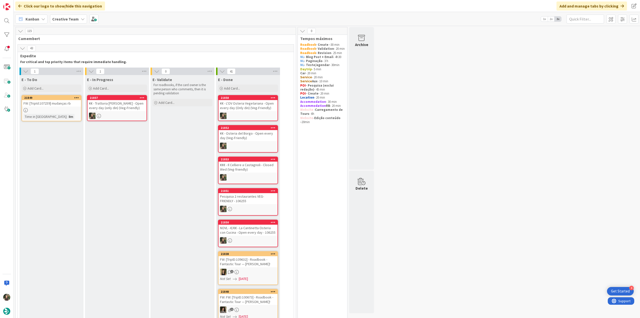
drag, startPoint x: 79, startPoint y: 108, endPoint x: 119, endPoint y: 108, distance: 39.5
click at [119, 108] on div "€€ - Trattoria Napoleone - Open every day (only din) (Veg-Friendly)" at bounding box center [117, 105] width 59 height 11
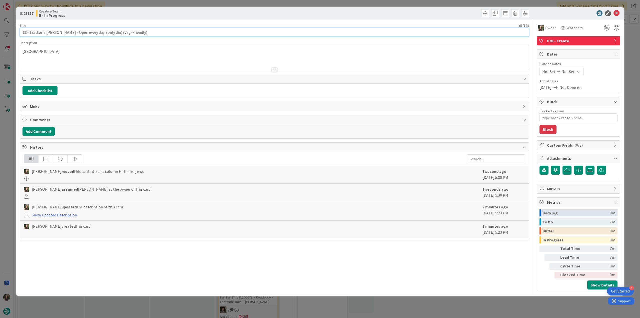
drag, startPoint x: 145, startPoint y: 32, endPoint x: 10, endPoint y: 31, distance: 134.6
click at [10, 31] on div "ID 21857 Creative Team E - In Progress Title 68 / 128 €€ - Trattoria Napoleone …" at bounding box center [320, 159] width 640 height 318
click at [11, 155] on div "ID 21857 Creative Team E - In Progress Title 68 / 128 €€ - Trattoria Napoleone …" at bounding box center [320, 159] width 640 height 318
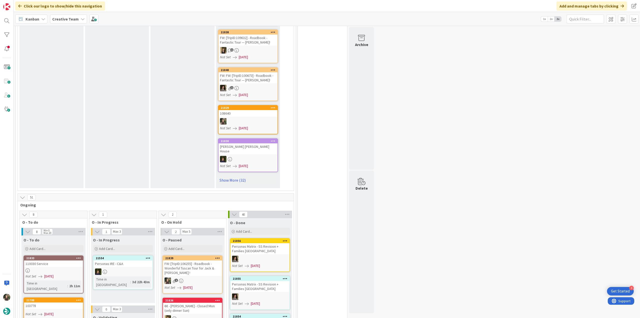
scroll to position [300, 0]
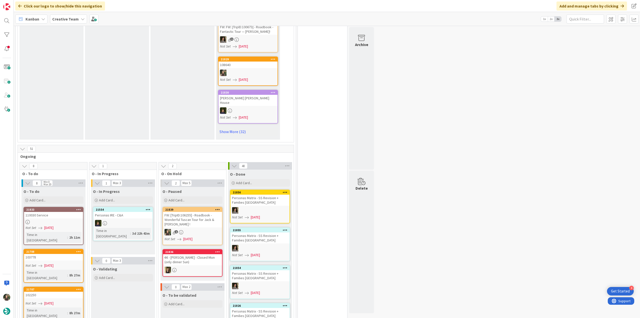
click at [191, 215] on div "FW: [TripID:106255] - Roadbook - Wonderful Tuscan Tour for Jack & [PERSON_NAME]…" at bounding box center [192, 220] width 59 height 16
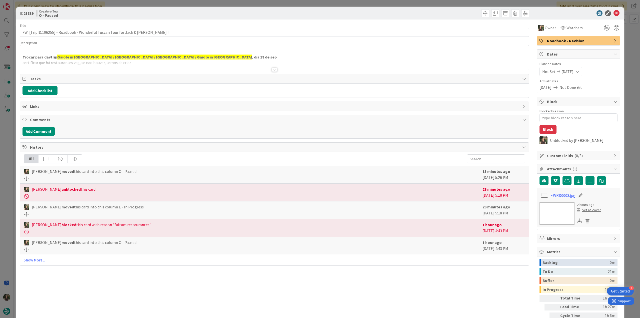
click at [197, 63] on div at bounding box center [274, 63] width 509 height 13
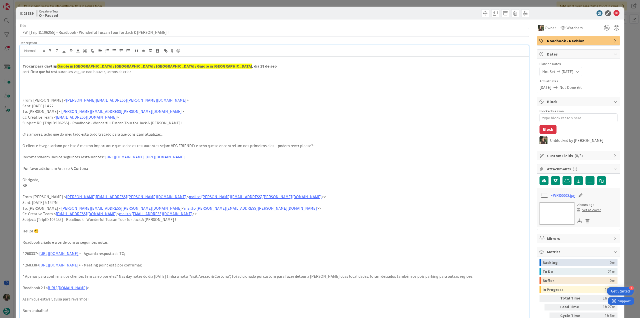
click at [11, 164] on div "ID 21839 Creative Team O - Paused Title 74 / 128 FW: [TripID:106255] - Roadbook…" at bounding box center [320, 159] width 640 height 318
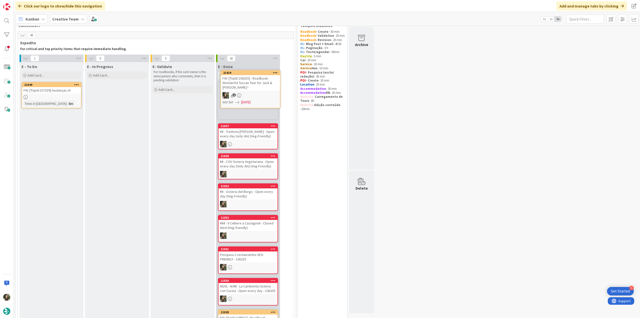
scroll to position [13, 0]
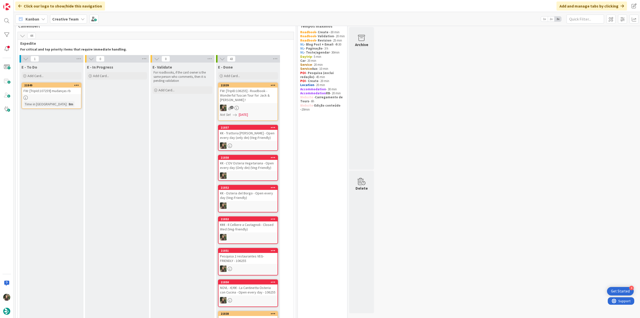
click at [244, 96] on div "FW: [TripID:106255] - Roadbook - Wonderful Tuscan Tour for Jack & [PERSON_NAME]…" at bounding box center [248, 96] width 59 height 16
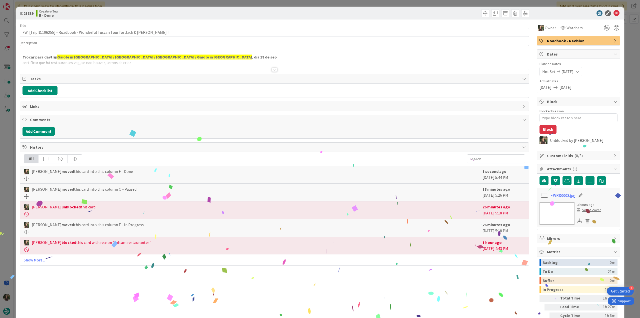
scroll to position [25, 0]
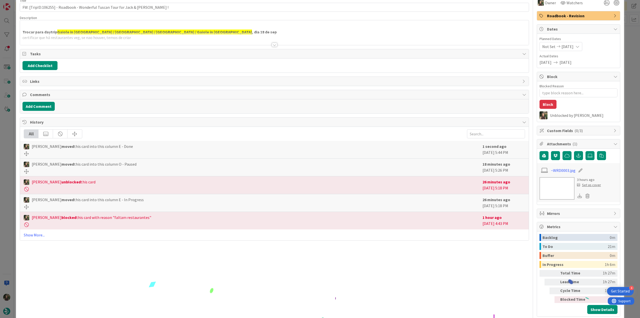
drag, startPoint x: 629, startPoint y: 237, endPoint x: 495, endPoint y: 206, distance: 137.6
click at [629, 237] on div "ID 21839 Creative Team E - Done Title 74 / 128 FW: [TripID:106255] - Roadbook -…" at bounding box center [320, 159] width 640 height 318
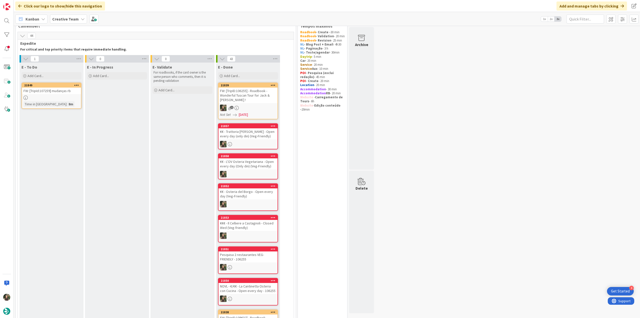
click at [269, 101] on div "FW: [TripID:106255] - Roadbook - Wonderful Tuscan Tour for Jack & [PERSON_NAME]…" at bounding box center [248, 96] width 59 height 16
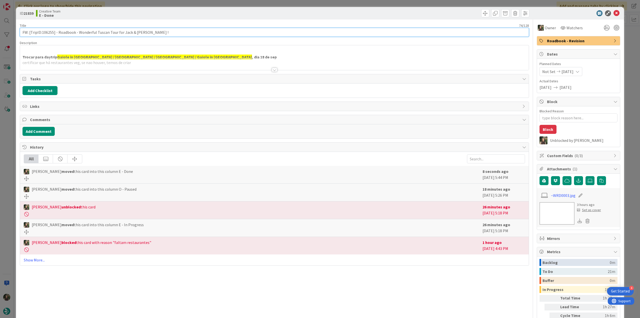
drag, startPoint x: 151, startPoint y: 34, endPoint x: 18, endPoint y: 34, distance: 133.3
click at [18, 33] on div "ID 21839 Creative Team E - Done Title 74 / 128 FW: [TripID:106255] - Roadbook -…" at bounding box center [320, 176] width 608 height 338
click at [10, 141] on div "ID 21839 Creative Team E - Done Title 74 / 128 FW: [TripID:106255] - Roadbook -…" at bounding box center [320, 159] width 640 height 318
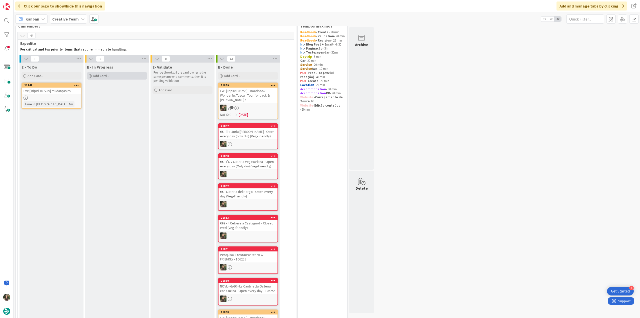
click at [105, 74] on span "Add Card..." at bounding box center [101, 76] width 16 height 5
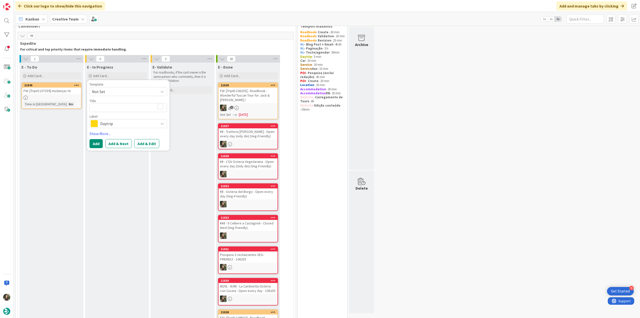
type textarea "x"
type textarea "FW: [TripID:106255] - Roadbook - Wonderful Tuscan Tour for Jack & [PERSON_NAME]…"
click at [117, 126] on span "Daytrip" at bounding box center [128, 129] width 56 height 7
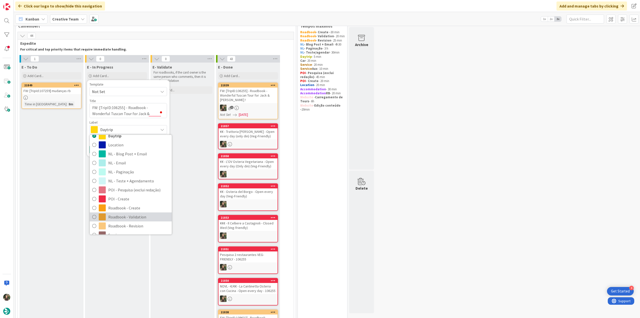
scroll to position [50, 0]
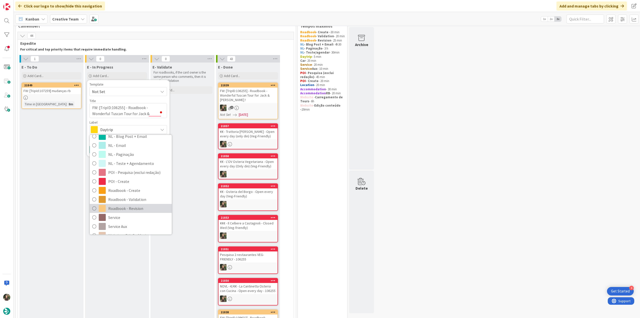
click at [141, 209] on span "Roadbook - Revision" at bounding box center [138, 209] width 61 height 8
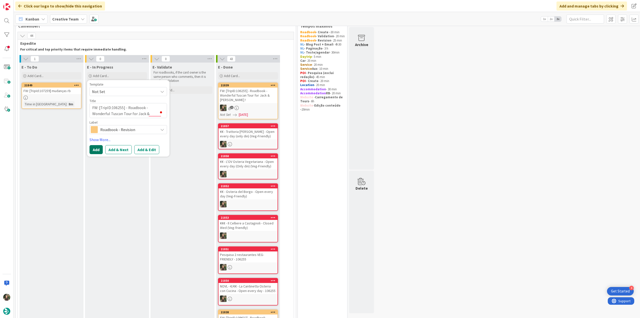
click at [97, 149] on button "Add" at bounding box center [96, 149] width 13 height 9
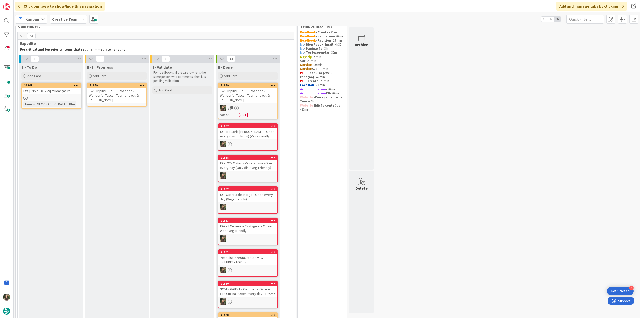
click at [113, 94] on div "FW: [TripID:106255] - Roadbook - Wonderful Tuscan Tour for Jack & [PERSON_NAME]…" at bounding box center [117, 96] width 59 height 16
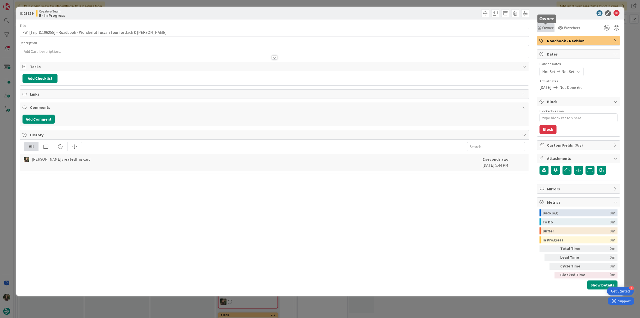
click at [547, 28] on span "Owner" at bounding box center [548, 28] width 11 height 6
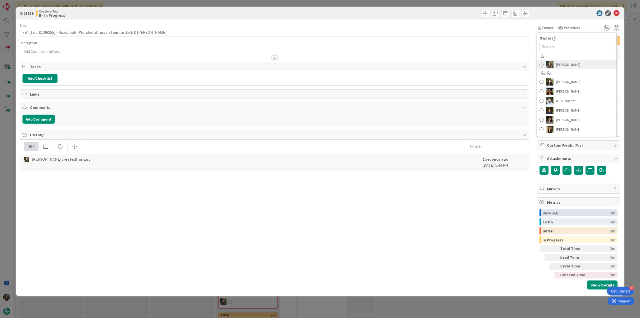
click at [559, 66] on span "[PERSON_NAME]" at bounding box center [568, 65] width 24 height 8
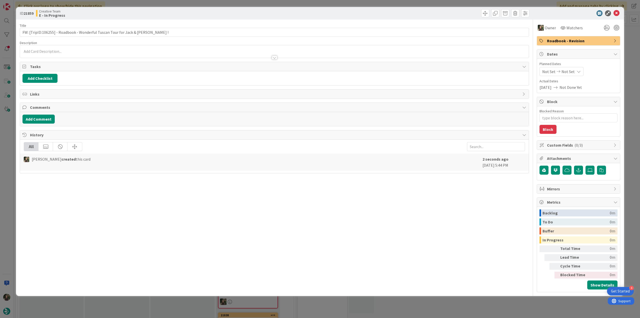
click at [628, 56] on div "ID 21859 Creative Team E - In Progress Title 74 / 128 FW: [TripID:106255] - Roa…" at bounding box center [320, 159] width 640 height 318
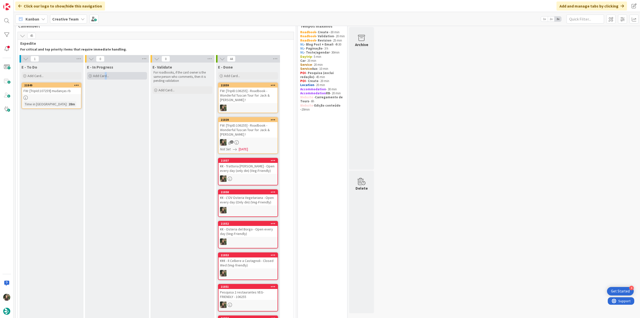
click at [105, 77] on span "Add Card..." at bounding box center [101, 76] width 16 height 5
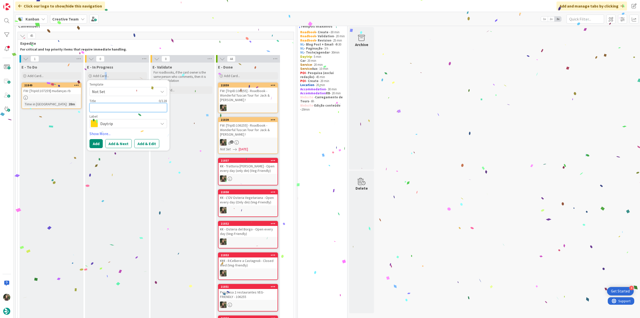
paste textarea "FW: [TripID:106255] - Roadbook - Wonderful Tuscan Tour for Jack & [PERSON_NAME]…"
type textarea "x"
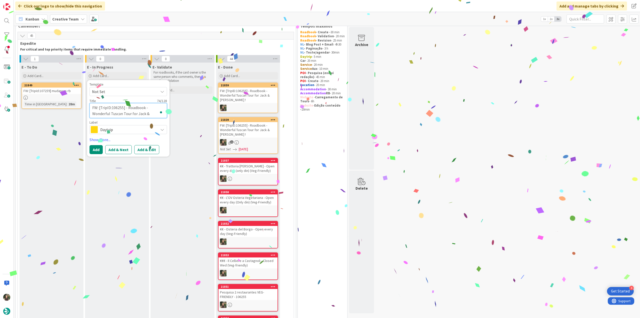
type textarea "FW: [TripID:106255] - Roadbook - Wonderful Tuscan Tour for Jack & [PERSON_NAME]…"
click at [108, 130] on span "Daytrip" at bounding box center [128, 129] width 56 height 7
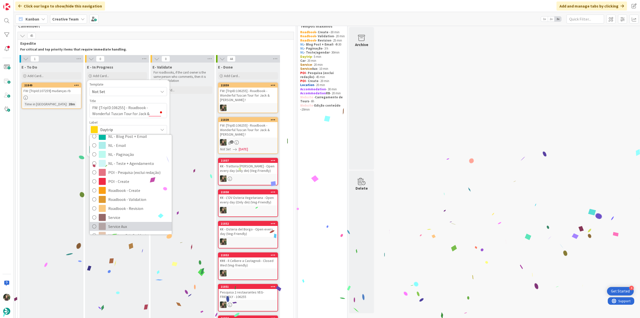
click at [126, 225] on span "Service Aux" at bounding box center [138, 227] width 61 height 8
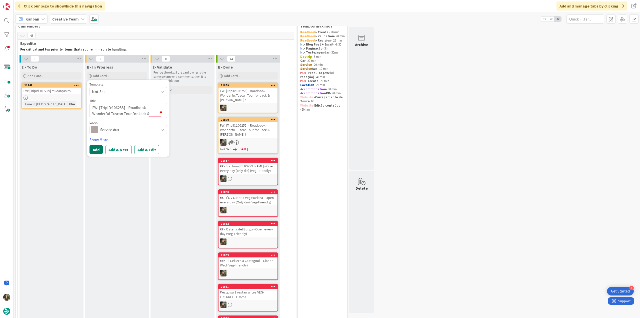
click at [98, 147] on button "Add" at bounding box center [96, 149] width 13 height 9
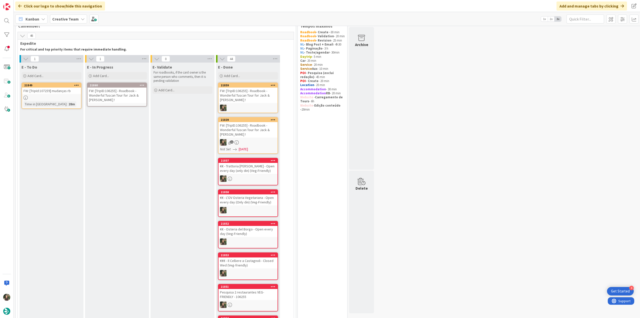
click at [117, 99] on div "FW: [TripID:106255] - Roadbook - Wonderful Tuscan Tour for Jack & [PERSON_NAME]…" at bounding box center [117, 96] width 59 height 16
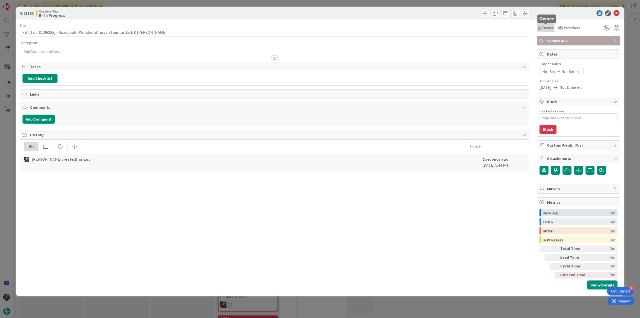
click at [546, 30] on span "Owner" at bounding box center [548, 28] width 11 height 6
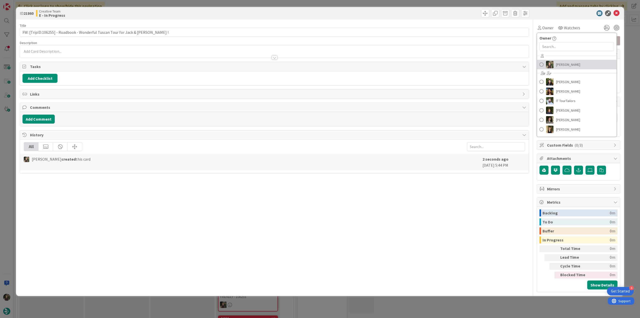
drag, startPoint x: 556, startPoint y: 64, endPoint x: 562, endPoint y: 65, distance: 5.8
click at [556, 65] on link "[PERSON_NAME]" at bounding box center [577, 65] width 80 height 10
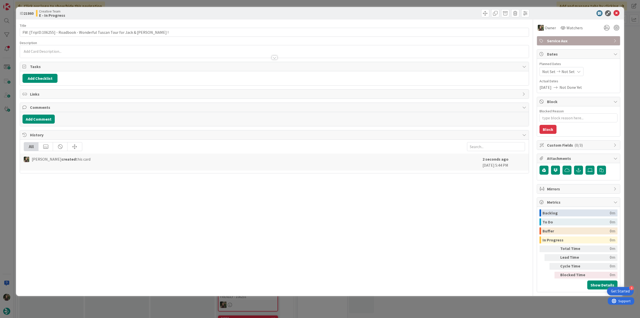
click at [629, 55] on div "ID 21860 Creative Team E - In Progress Title 74 / 128 FW: [TripID:106255] - Roa…" at bounding box center [320, 159] width 640 height 318
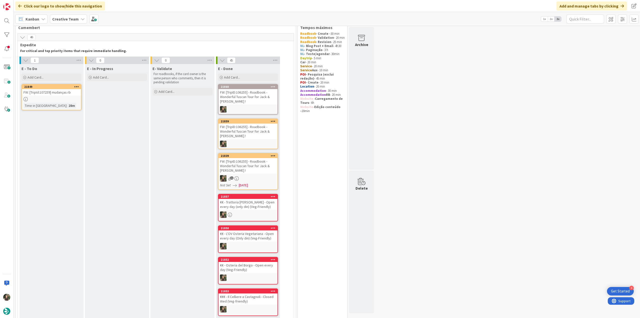
click at [68, 94] on div "FW: [TripId:107259] mudanças rb" at bounding box center [51, 92] width 59 height 7
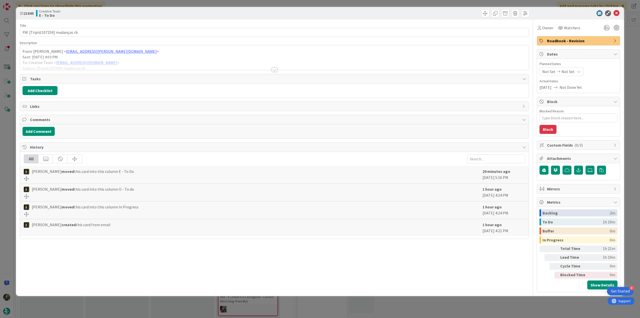
click at [143, 59] on div at bounding box center [274, 63] width 509 height 13
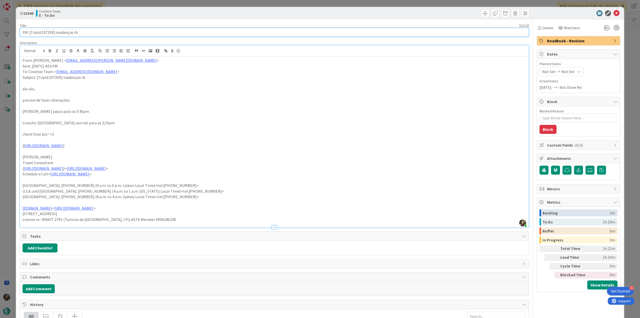
click at [48, 33] on input "FW: [TripId:107259] mudanças rb" at bounding box center [275, 32] width 510 height 9
click at [538, 28] on icon at bounding box center [540, 28] width 4 height 4
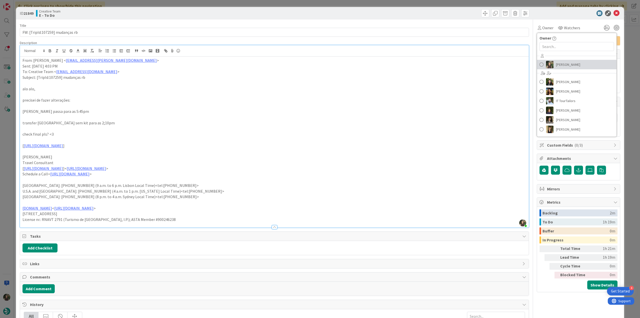
drag, startPoint x: 553, startPoint y: 65, endPoint x: 596, endPoint y: 56, distance: 43.9
click at [556, 65] on span "[PERSON_NAME]" at bounding box center [568, 65] width 24 height 8
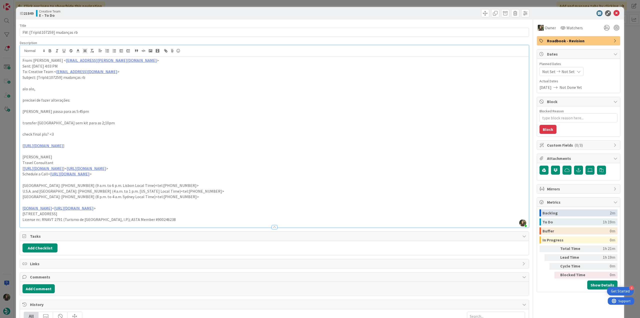
click at [626, 39] on div "ID 21849 Creative Team E - To Do Title 32 / 128 FW: [TripId:107259] mudanças rb…" at bounding box center [320, 159] width 640 height 318
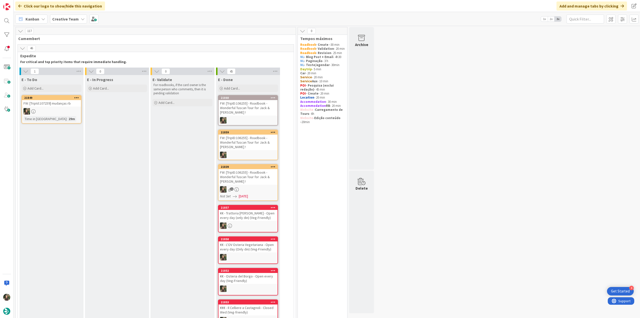
click at [70, 114] on link "21849 FW: [TripId:107259] mudanças rb Time in Column : 29m" at bounding box center [52, 109] width 60 height 29
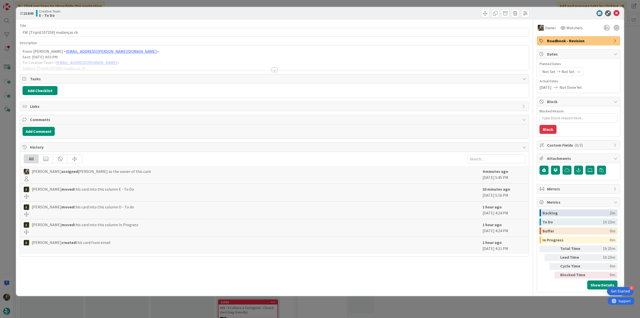
click at [137, 59] on div at bounding box center [274, 63] width 509 height 13
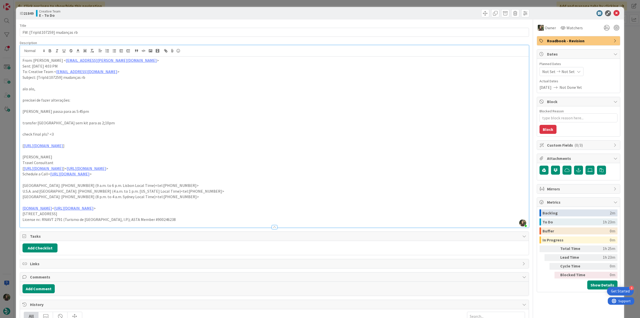
click at [12, 153] on div "ID 21849 Creative Team E - To Do Title 32 / 128 FW: [TripId:107259] mudanças rb…" at bounding box center [320, 159] width 640 height 318
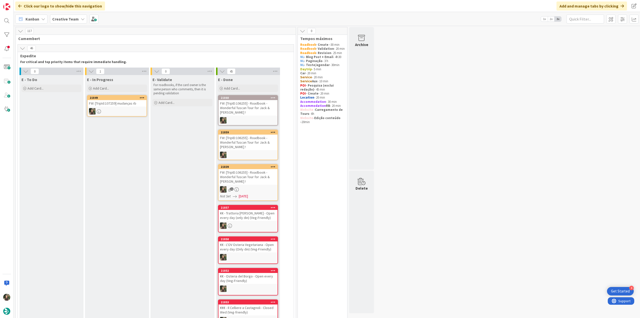
click at [127, 108] on div at bounding box center [117, 111] width 59 height 7
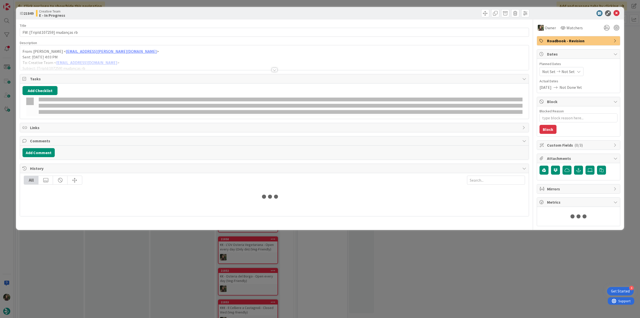
type textarea "x"
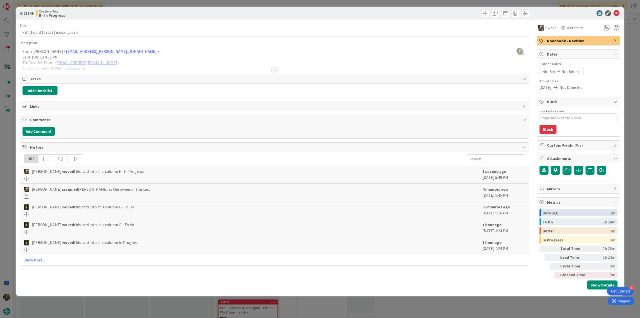
click at [123, 62] on div at bounding box center [274, 63] width 509 height 13
